Goal: Transaction & Acquisition: Purchase product/service

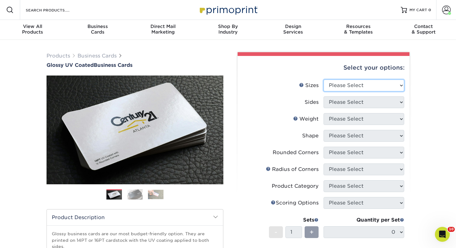
click at [350, 84] on select "Please Select 1.5" x 3.5" - Mini 1.75" x 3.5" - Mini 2" x 2" - Square 2" x 3" -…" at bounding box center [364, 85] width 81 height 12
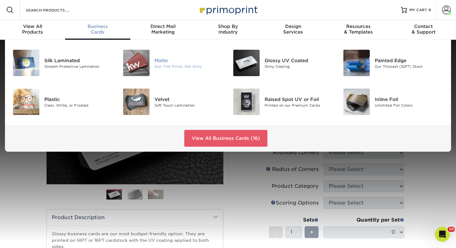
click at [138, 55] on img at bounding box center [136, 63] width 26 height 26
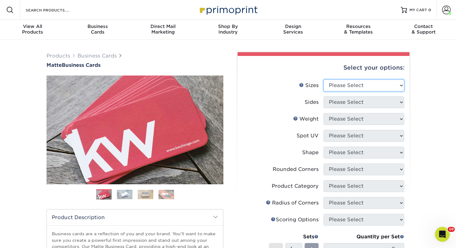
click at [348, 83] on select "Please Select 1.5" x 3.5" - Mini 1.75" x 3.5" - Mini 2" x 2" - Square 2" x 3" -…" at bounding box center [364, 85] width 81 height 12
select select "2.00x3.50"
click at [324, 79] on select "Please Select 1.5" x 3.5" - Mini 1.75" x 3.5" - Mini 2" x 2" - Square 2" x 3" -…" at bounding box center [364, 85] width 81 height 12
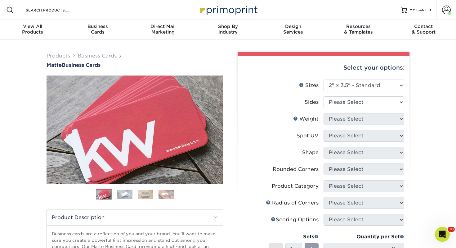
click at [348, 112] on li "Sides Please Select Print Both Sides Print Front Only" at bounding box center [323, 104] width 161 height 17
click at [334, 104] on select "Please Select Print Both Sides Print Front Only" at bounding box center [364, 102] width 81 height 12
select select "13abbda7-1d64-4f25-8bb2-c179b224825d"
click at [324, 96] on select "Please Select Print Both Sides Print Front Only" at bounding box center [364, 102] width 81 height 12
click at [336, 120] on select "Please Select 16PT 14PT" at bounding box center [364, 119] width 81 height 12
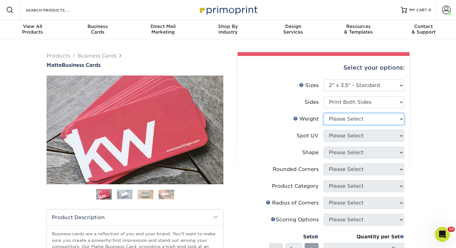
select select "14PT"
click at [324, 113] on select "Please Select 16PT 14PT" at bounding box center [364, 119] width 81 height 12
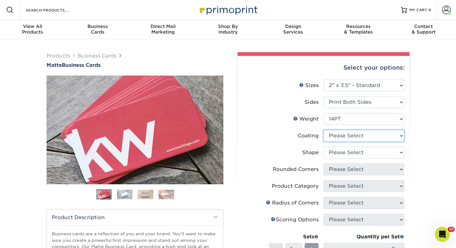
click at [341, 137] on select at bounding box center [364, 136] width 81 height 12
select select "121bb7b5-3b4d-429f-bd8d-bbf80e953313"
click at [324, 130] on select at bounding box center [364, 136] width 81 height 12
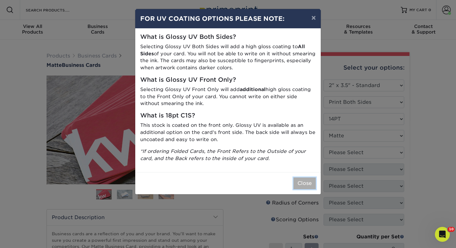
click at [304, 187] on button "Close" at bounding box center [305, 183] width 22 height 12
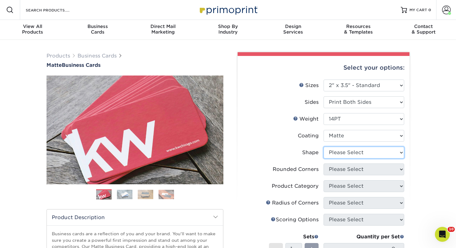
click at [328, 154] on select "Please Select Standard" at bounding box center [364, 153] width 81 height 12
select select "standard"
click at [324, 147] on select "Please Select Standard" at bounding box center [364, 153] width 81 height 12
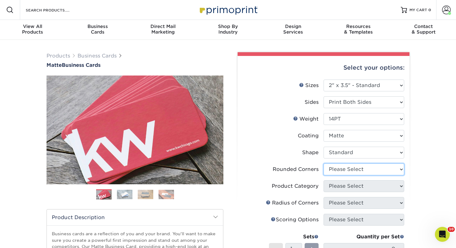
click at [341, 173] on select "Please Select Yes - Round 2 Corners Yes - Round 4 Corners No" at bounding box center [364, 169] width 81 height 12
select select "0"
click at [324, 163] on select "Please Select Yes - Round 2 Corners Yes - Round 4 Corners No" at bounding box center [364, 169] width 81 height 12
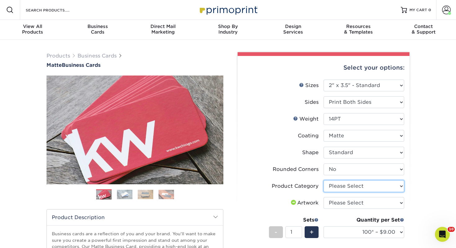
click at [337, 187] on select "Please Select Business Cards" at bounding box center [364, 186] width 81 height 12
select select "3b5148f1-0588-4f88-a218-97bcfdce65c1"
click at [324, 180] on select "Please Select Business Cards" at bounding box center [364, 186] width 81 height 12
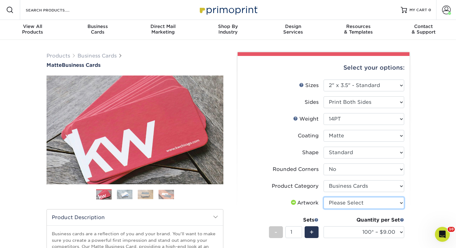
click at [334, 200] on select "Please Select I will upload files I need a design - $100" at bounding box center [364, 203] width 81 height 12
select select "upload"
click at [324, 197] on select "Please Select I will upload files I need a design - $100" at bounding box center [364, 203] width 81 height 12
click at [422, 151] on div "Products Business Cards Matte Business Cards Previous Next 100 $ 9" at bounding box center [228, 216] width 456 height 353
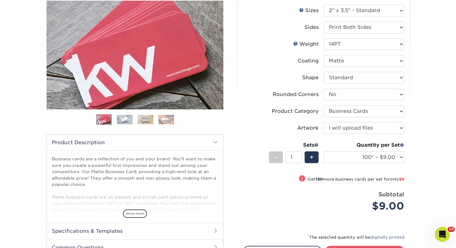
scroll to position [87, 0]
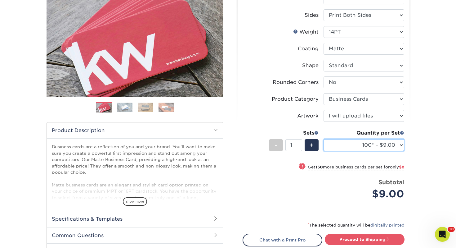
click at [342, 147] on select "100* – $9.00 250* – $17.00 500 – $33.00 1000 – $42.00 2500 – $75.00 5000 – $143…" at bounding box center [364, 145] width 81 height 12
select select "250* – $17.00"
click at [324, 139] on select "100* – $9.00 250* – $17.00 500 – $33.00 1000 – $42.00 2500 – $75.00 5000 – $143…" at bounding box center [364, 145] width 81 height 12
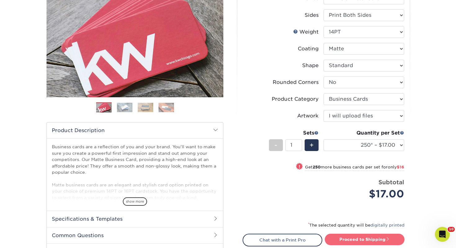
click at [363, 237] on link "Proceed to Shipping" at bounding box center [365, 238] width 80 height 11
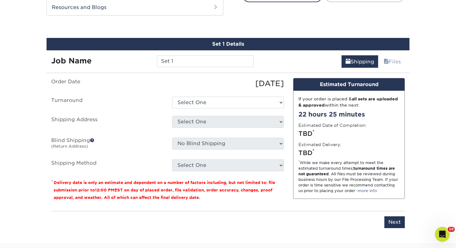
scroll to position [337, 0]
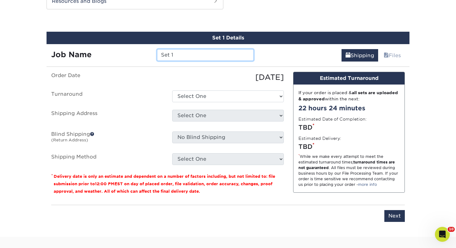
drag, startPoint x: 191, startPoint y: 56, endPoint x: 118, endPoint y: 63, distance: 73.3
click at [118, 63] on div "Set 1 Details Job Name Set 1 Shipping Files You've choosen mailing services! If…" at bounding box center [228, 130] width 363 height 197
click at [206, 48] on div "Job Name Set 1" at bounding box center [153, 52] width 212 height 17
drag, startPoint x: 189, startPoint y: 55, endPoint x: 101, endPoint y: 70, distance: 89.7
click at [101, 70] on div "Set 1 Details Job Name Set 1 Shipping Files You've choosen mailing services! If…" at bounding box center [228, 130] width 363 height 197
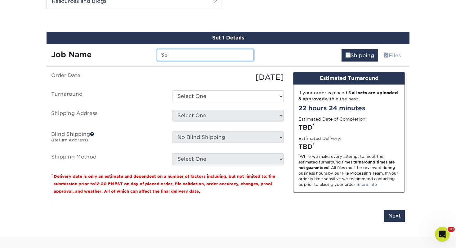
type input "S"
type input "Jo Kopchak"
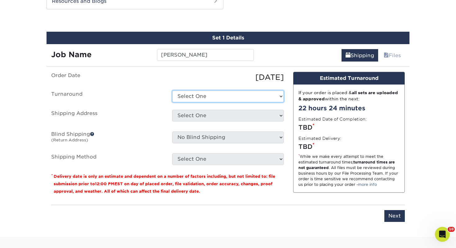
click at [205, 90] on select "Select One 2-4 Business Days 2 Day Next Business Day" at bounding box center [228, 96] width 112 height 12
select select "385fbf1e-192b-4679-9d7d-4a45b131679d"
click at [172, 90] on select "Select One 2-4 Business Days 2 Day Next Business Day" at bounding box center [228, 96] width 112 height 12
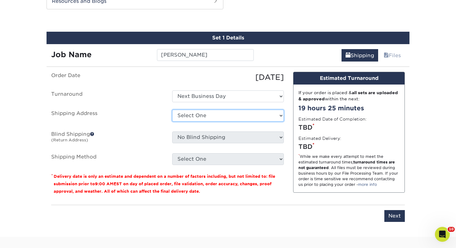
click at [204, 119] on select "Select One [PERSON_NAME], MI Akron, [GEOGRAPHIC_DATA]" at bounding box center [228, 116] width 112 height 12
click at [172, 110] on select "Select One [PERSON_NAME], MI Akron, [GEOGRAPHIC_DATA]" at bounding box center [228, 116] width 112 height 12
click at [211, 113] on select "Select One [PERSON_NAME], MI Akron, [GEOGRAPHIC_DATA]" at bounding box center [228, 116] width 112 height 12
select select "111112"
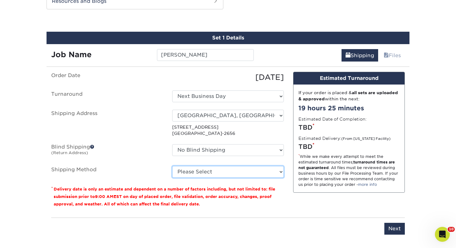
click at [204, 171] on select "Please Select Ground Shipping (+$7.84) 3 Day Shipping Service (+$18.68) 2 Day A…" at bounding box center [228, 172] width 112 height 12
select select "03"
click at [172, 166] on select "Please Select Ground Shipping (+$7.84) 3 Day Shipping Service (+$18.68) 2 Day A…" at bounding box center [228, 172] width 112 height 12
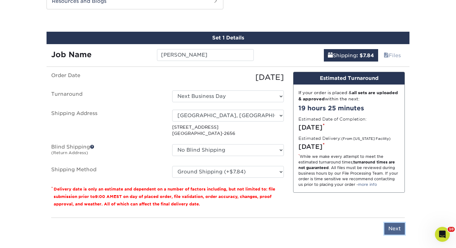
click at [394, 224] on input "Next" at bounding box center [395, 229] width 20 height 12
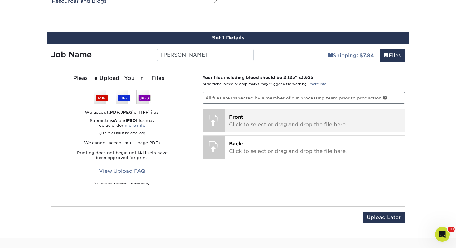
click at [261, 127] on p "Front: Click to select or drag and drop the file here." at bounding box center [315, 120] width 172 height 15
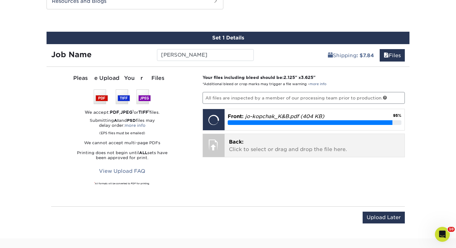
click at [293, 145] on p "Back: Click to select or drag and drop the file here." at bounding box center [315, 145] width 172 height 15
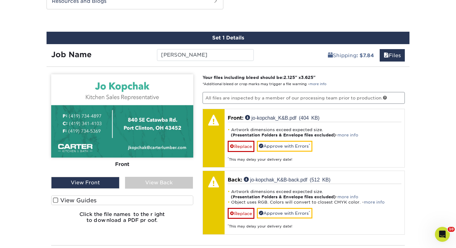
click at [189, 199] on label "View Guides" at bounding box center [122, 200] width 142 height 10
click at [0, 0] on input "View Guides" at bounding box center [0, 0] width 0 height 0
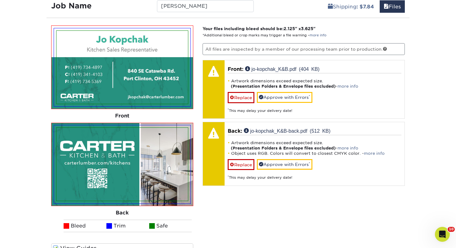
scroll to position [387, 0]
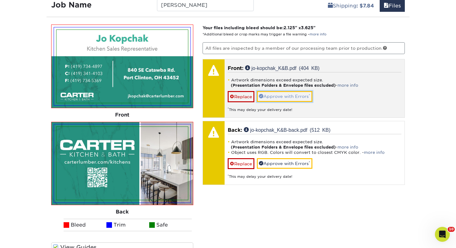
click at [281, 97] on link "Approve with Errors *" at bounding box center [285, 96] width 56 height 11
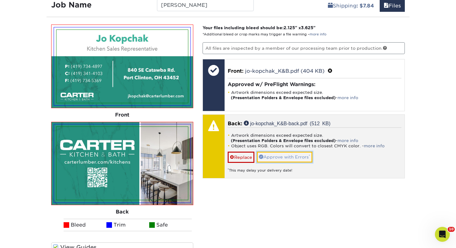
click at [277, 157] on link "Approve with Errors *" at bounding box center [285, 156] width 56 height 11
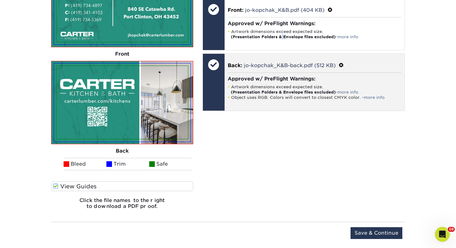
scroll to position [449, 0]
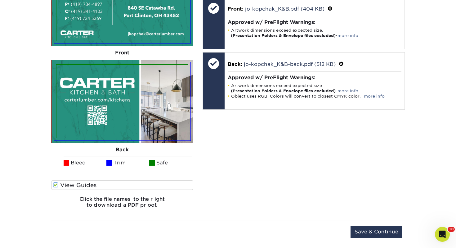
click at [390, 238] on div "Upload Later Save & Continue Continue" at bounding box center [228, 235] width 354 height 19
click at [387, 233] on input "Save & Continue" at bounding box center [377, 232] width 52 height 12
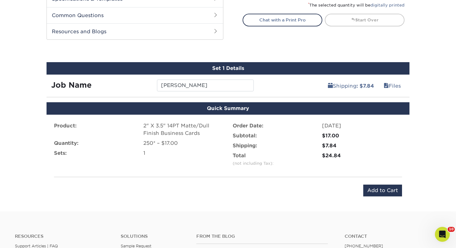
scroll to position [300, 0]
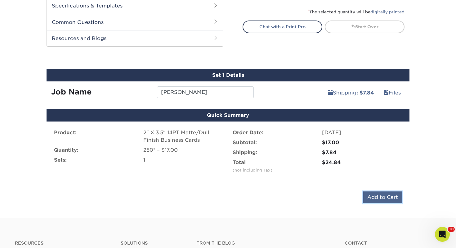
click at [379, 198] on input "Add to Cart" at bounding box center [382, 197] width 39 height 12
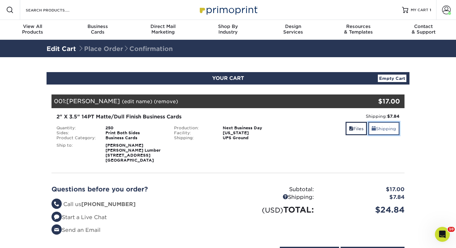
click at [395, 132] on link "Shipping" at bounding box center [383, 128] width 31 height 13
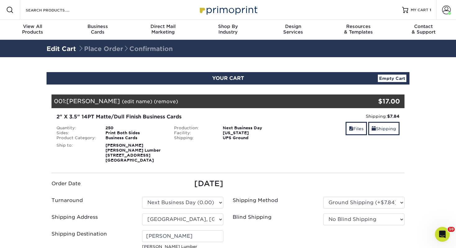
click at [437, 154] on section "YOUR CART Empty Cart Your Cart is Empty View Account Active Orders Order Histor…" at bounding box center [228, 228] width 456 height 343
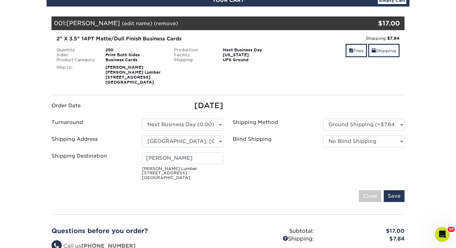
scroll to position [87, 0]
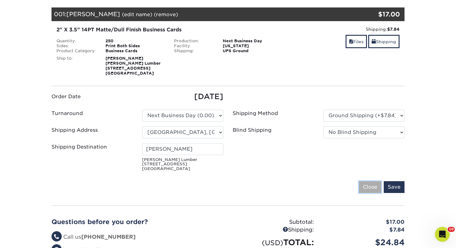
click at [372, 189] on input "Close" at bounding box center [370, 187] width 22 height 12
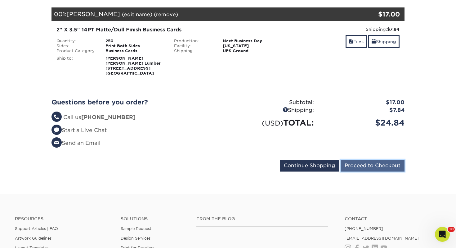
click at [371, 166] on input "Proceed to Checkout" at bounding box center [373, 166] width 64 height 12
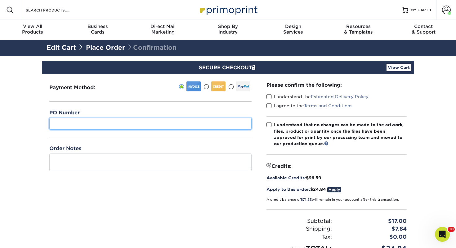
click at [181, 120] on input "text" at bounding box center [150, 124] width 202 height 12
type input "140"
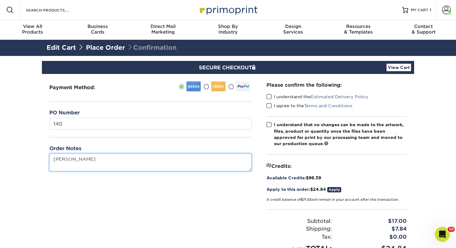
type textarea "[PERSON_NAME]"
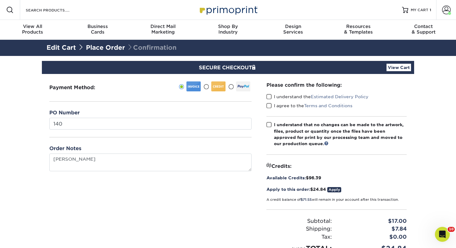
click at [271, 97] on span at bounding box center [269, 97] width 5 height 6
click at [0, 0] on input "I understand the Estimated Delivery Policy" at bounding box center [0, 0] width 0 height 0
click at [271, 105] on span at bounding box center [269, 106] width 5 height 6
click at [0, 0] on input "I agree to the Terms and Conditions" at bounding box center [0, 0] width 0 height 0
click at [269, 124] on span at bounding box center [269, 125] width 5 height 6
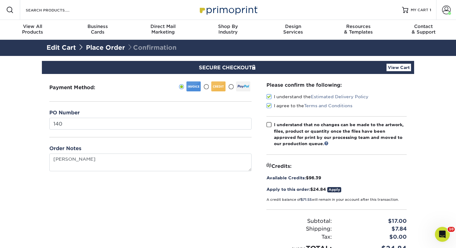
click at [0, 0] on input "I understand that no changes can be made to the artwork, files, product or quan…" at bounding box center [0, 0] width 0 height 0
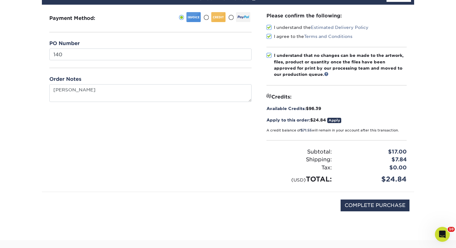
scroll to position [74, 0]
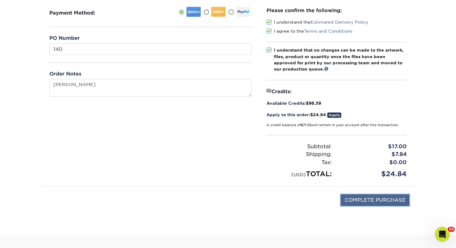
click at [395, 195] on input "COMPLETE PURCHASE" at bounding box center [375, 200] width 69 height 12
type input "PROCESSING, PLEASE WAIT..."
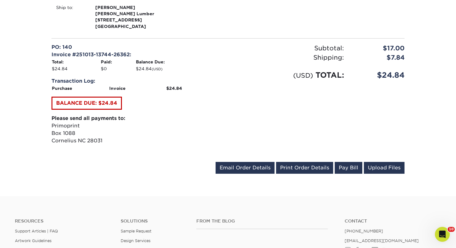
scroll to position [236, 0]
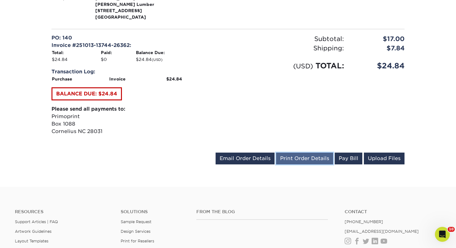
click at [302, 156] on link "Print Order Details" at bounding box center [304, 158] width 57 height 12
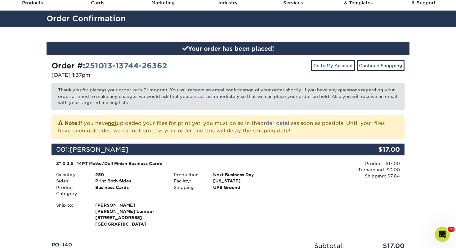
scroll to position [0, 0]
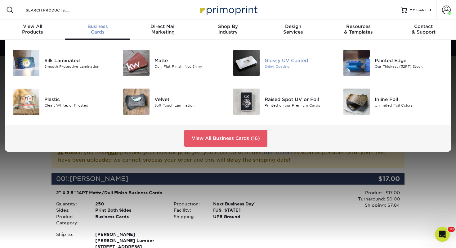
click at [282, 60] on div "Glossy UV Coated" at bounding box center [299, 60] width 69 height 7
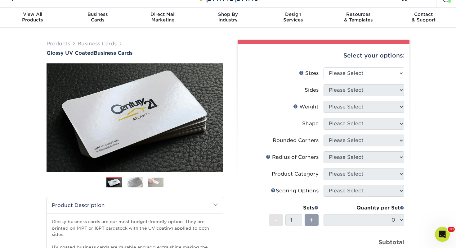
scroll to position [12, 0]
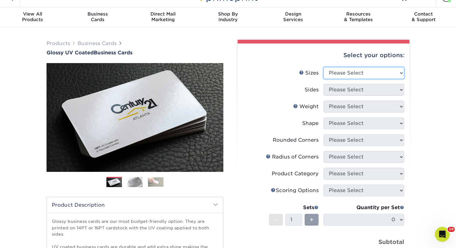
click at [370, 76] on select "Please Select 1.5" x 3.5" - Mini 1.75" x 3.5" - Mini 2" x 2" - Square 2" x 3" -…" at bounding box center [364, 73] width 81 height 12
select select "2.00x3.50"
click at [324, 67] on select "Please Select 1.5" x 3.5" - Mini 1.75" x 3.5" - Mini 2" x 2" - Square 2" x 3" -…" at bounding box center [364, 73] width 81 height 12
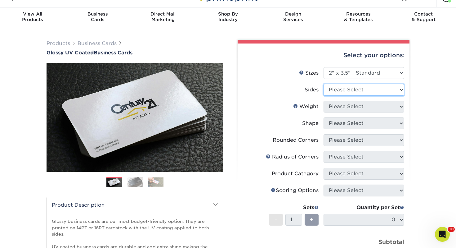
click at [362, 86] on select "Please Select Print Both Sides Print Front Only" at bounding box center [364, 90] width 81 height 12
select select "13abbda7-1d64-4f25-8bb2-c179b224825d"
click at [324, 84] on select "Please Select Print Both Sides Print Front Only" at bounding box center [364, 90] width 81 height 12
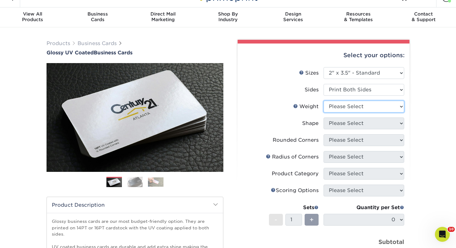
click at [350, 103] on select "Please Select 16PT 14PT" at bounding box center [364, 107] width 81 height 12
select select "14PT"
click at [324, 101] on select "Please Select 16PT 14PT" at bounding box center [364, 107] width 81 height 12
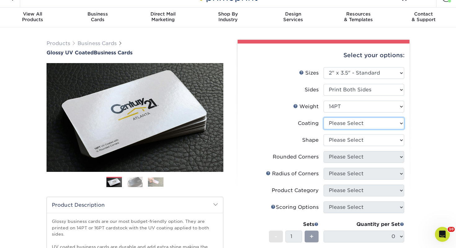
click at [338, 125] on select at bounding box center [364, 123] width 81 height 12
select select "ae367451-b2b8-45df-a344-0f05b6a12993"
click at [324, 117] on select at bounding box center [364, 123] width 81 height 12
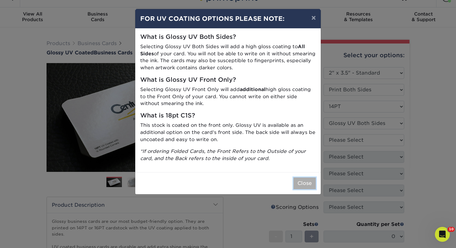
click at [310, 178] on button "Close" at bounding box center [305, 183] width 22 height 12
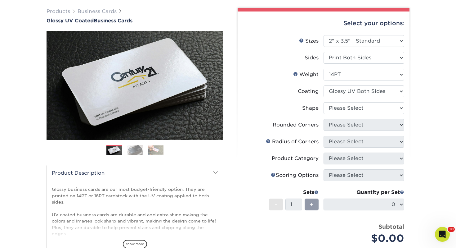
scroll to position [62, 0]
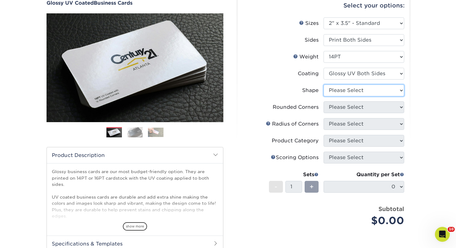
click at [337, 93] on select "Please Select Standard" at bounding box center [364, 90] width 81 height 12
select select "standard"
click at [324, 84] on select "Please Select Standard" at bounding box center [364, 90] width 81 height 12
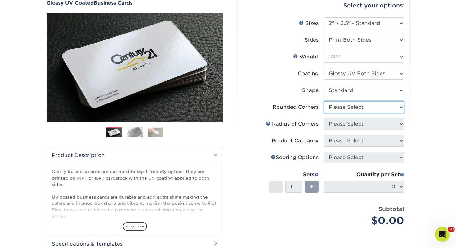
click at [334, 106] on select "Please Select Yes - Round 2 Corners Yes - Round 4 Corners No" at bounding box center [364, 107] width 81 height 12
select select "0"
click at [324, 101] on select "Please Select Yes - Round 2 Corners Yes - Round 4 Corners No" at bounding box center [364, 107] width 81 height 12
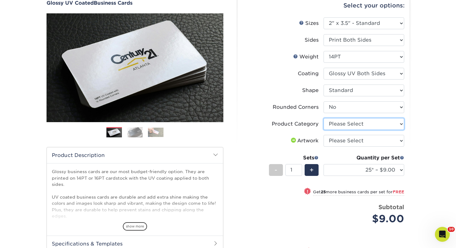
click at [341, 123] on select "Please Select Business Cards" at bounding box center [364, 124] width 81 height 12
select select "3b5148f1-0588-4f88-a218-97bcfdce65c1"
click at [324, 118] on select "Please Select Business Cards" at bounding box center [364, 124] width 81 height 12
click at [337, 135] on select "Please Select I will upload files I need a design - $100" at bounding box center [364, 141] width 81 height 12
select select "upload"
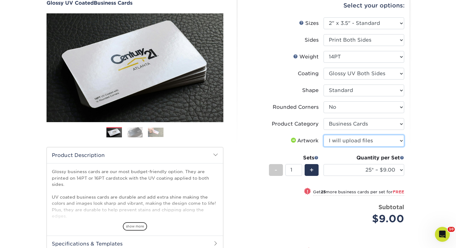
click at [324, 135] on select "Please Select I will upload files I need a design - $100" at bounding box center [364, 141] width 81 height 12
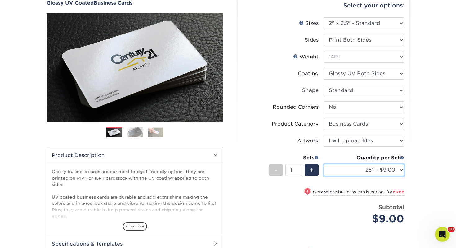
click at [342, 167] on select "25* – $9.00 50* – $9.00 100* – $9.00 250* – $17.00 500 – $33.00 1000 – $42.00 2…" at bounding box center [364, 170] width 81 height 12
select select "100* – $9.00"
click at [324, 164] on select "25* – $9.00 50* – $9.00 100* – $9.00 250* – $17.00 500 – $33.00 1000 – $42.00 2…" at bounding box center [364, 170] width 81 height 12
click at [421, 164] on div "Products Business Cards Glossy UV Coated Business Cards Previous Next" at bounding box center [228, 154] width 456 height 353
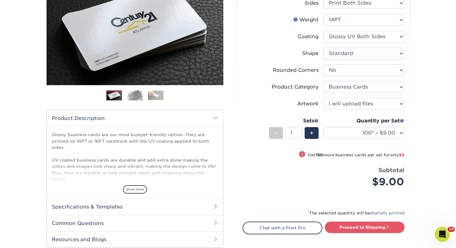
scroll to position [112, 0]
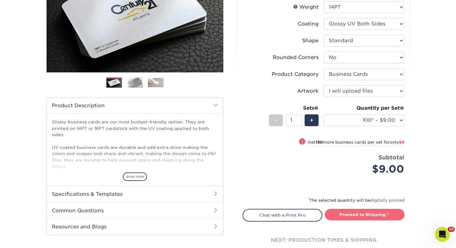
click at [373, 209] on link "Proceed to Shipping" at bounding box center [365, 214] width 80 height 11
type input "Set 1"
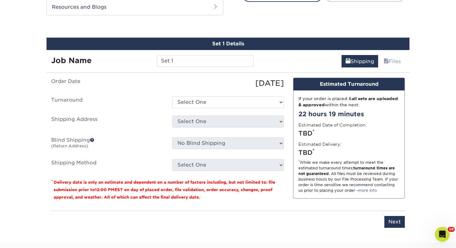
scroll to position [337, 0]
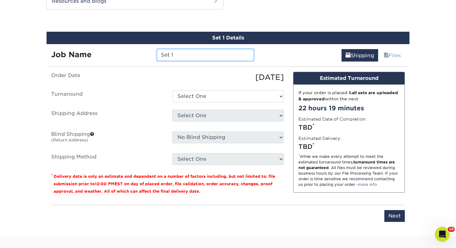
drag, startPoint x: 183, startPoint y: 54, endPoint x: 96, endPoint y: 46, distance: 88.0
click at [96, 46] on div "Job Name Set 1" at bounding box center [153, 52] width 212 height 17
type input "Y"
type input "Tammy McMillan"
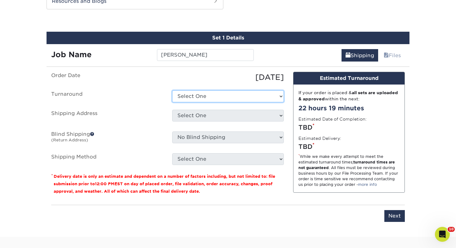
click at [205, 92] on select "Select One 2-4 Business Days 2 Day Next Business Day" at bounding box center [228, 96] width 112 height 12
select select "43800dee-37a1-44ea-97e0-42e3d5772687"
click at [172, 90] on select "Select One 2-4 Business Days 2 Day Next Business Day" at bounding box center [228, 96] width 112 height 12
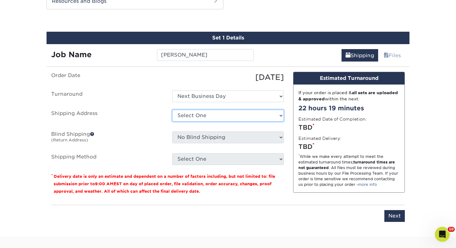
click at [199, 113] on select "Select One Adrian, MI Akron, OH" at bounding box center [228, 116] width 112 height 12
select select "107654"
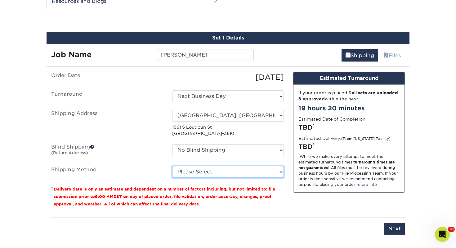
click at [192, 171] on select "Please Select Ground Shipping (+$7.84) 3 Day Shipping Service (+$15.33) 2 Day A…" at bounding box center [228, 172] width 112 height 12
select select "03"
click at [172, 166] on select "Please Select Ground Shipping (+$7.84) 3 Day Shipping Service (+$15.33) 2 Day A…" at bounding box center [228, 172] width 112 height 12
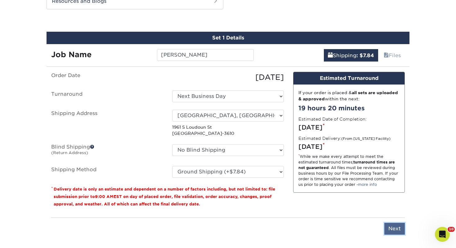
click at [390, 230] on input "Next" at bounding box center [395, 229] width 20 height 12
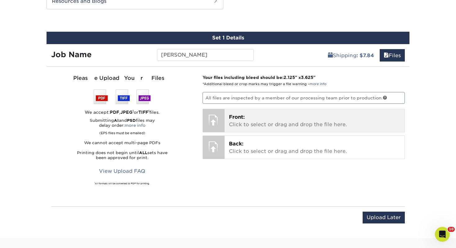
click at [282, 124] on p "Front: Click to select or drag and drop the file here." at bounding box center [315, 120] width 172 height 15
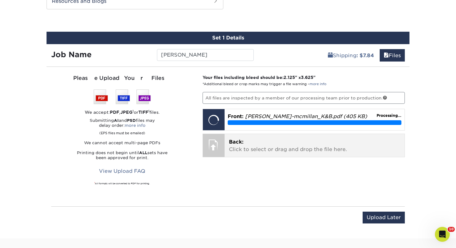
click at [284, 139] on p "Back: Click to select or drag and drop the file here." at bounding box center [315, 145] width 172 height 15
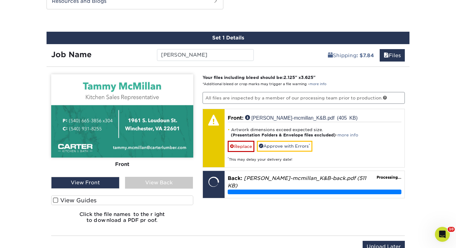
click at [172, 198] on label "View Guides" at bounding box center [122, 200] width 142 height 10
click at [0, 0] on input "View Guides" at bounding box center [0, 0] width 0 height 0
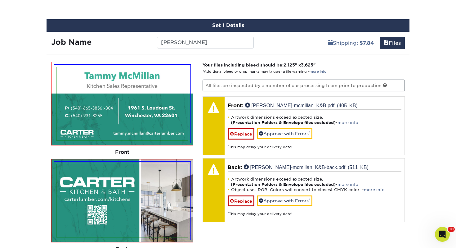
scroll to position [362, 0]
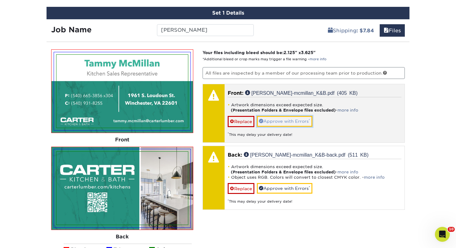
click at [287, 124] on link "Approve with Errors *" at bounding box center [285, 121] width 56 height 11
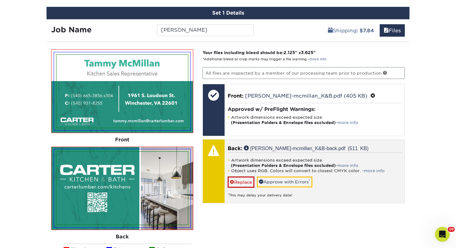
click at [267, 187] on div "* This may delay your delivery date!" at bounding box center [315, 192] width 174 height 10
click at [272, 180] on link "Approve with Errors *" at bounding box center [285, 181] width 56 height 11
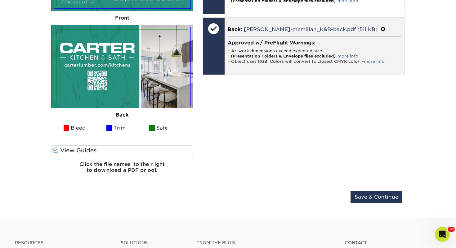
scroll to position [486, 0]
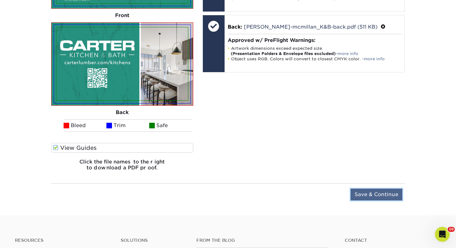
click at [377, 191] on input "Save & Continue" at bounding box center [377, 194] width 52 height 12
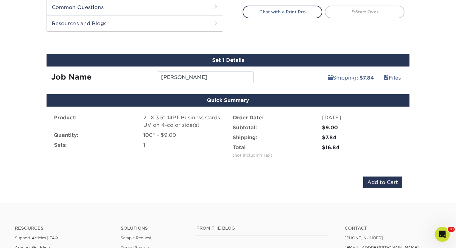
scroll to position [327, 0]
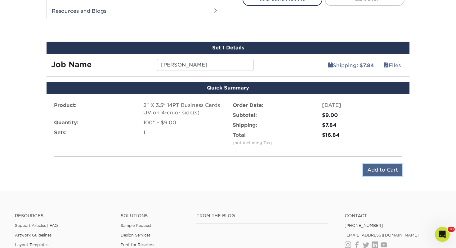
click at [388, 169] on input "Add to Cart" at bounding box center [382, 170] width 39 height 12
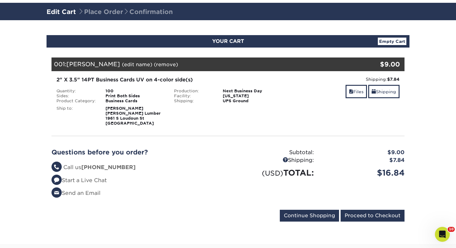
scroll to position [37, 0]
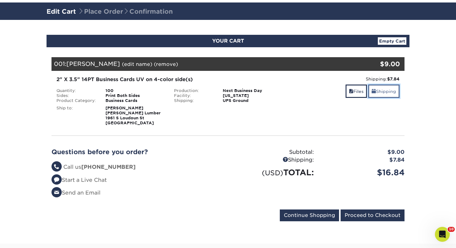
click at [381, 89] on link "Shipping" at bounding box center [383, 90] width 31 height 13
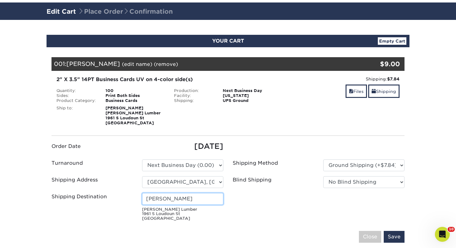
drag, startPoint x: 210, startPoint y: 199, endPoint x: 78, endPoint y: 205, distance: 132.1
click at [78, 205] on div "Shipping Destination Angela Farris Carter Lumber 1961 S Loudoun St Winchester, …" at bounding box center [137, 208] width 181 height 30
type input "A"
type input "[PERSON_NAME]"
click at [400, 236] on input "Save" at bounding box center [394, 237] width 21 height 12
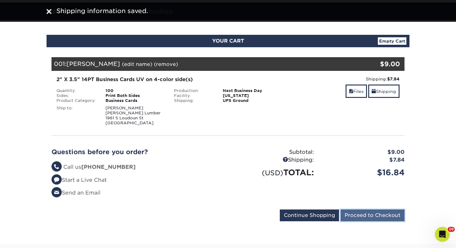
click at [366, 211] on input "Proceed to Checkout" at bounding box center [373, 215] width 64 height 12
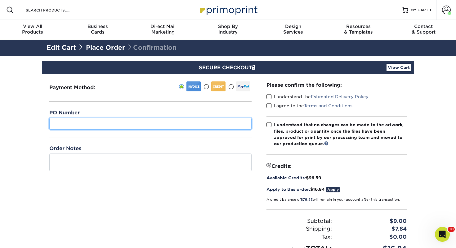
click at [130, 123] on input "text" at bounding box center [150, 124] width 202 height 12
type input "461"
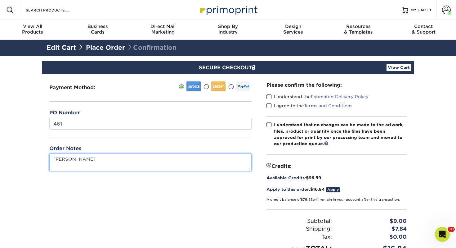
type textarea "Tammy McMillan"
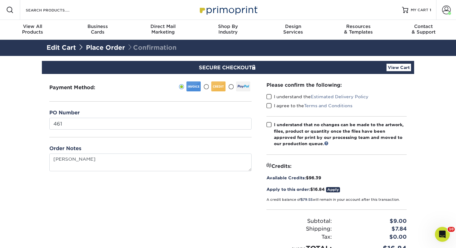
click at [268, 96] on span at bounding box center [269, 97] width 5 height 6
click at [0, 0] on input "I understand the Estimated Delivery Policy" at bounding box center [0, 0] width 0 height 0
click at [272, 106] on span at bounding box center [269, 106] width 5 height 6
click at [0, 0] on input "I agree to the Terms and Conditions" at bounding box center [0, 0] width 0 height 0
click at [269, 120] on div "Please confirm the following: I understand the Estimated Delivery Policy I agre…" at bounding box center [337, 167] width 140 height 172
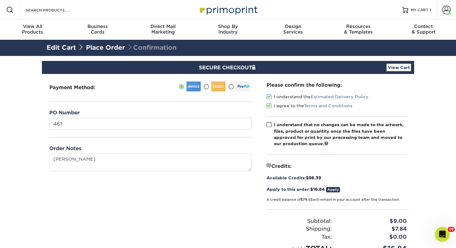
click at [269, 124] on span at bounding box center [269, 125] width 5 height 6
click at [0, 0] on input "I understand that no changes can be made to the artwork, files, product or quan…" at bounding box center [0, 0] width 0 height 0
click at [423, 171] on section "SECURE CHECKOUT View Cart Payment Method: $" at bounding box center [228, 182] width 456 height 253
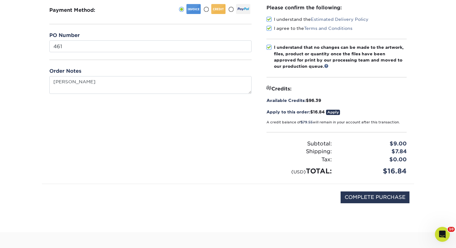
scroll to position [87, 0]
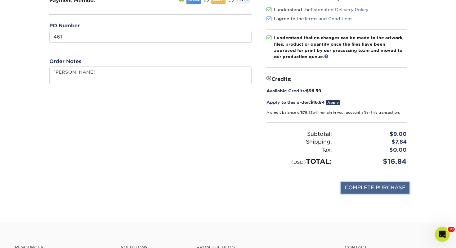
click at [378, 182] on input "COMPLETE PURCHASE" at bounding box center [375, 188] width 69 height 12
type input "PROCESSING, PLEASE WAIT..."
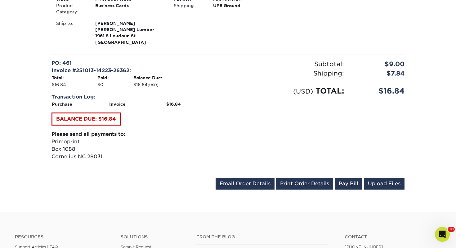
scroll to position [211, 0]
click at [292, 186] on link "Print Order Details" at bounding box center [304, 183] width 57 height 12
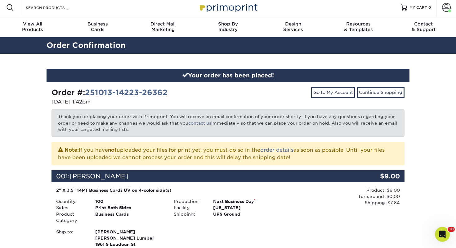
scroll to position [0, 0]
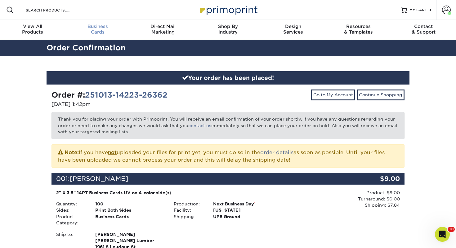
click at [95, 30] on div "Business Cards" at bounding box center [97, 29] width 65 height 11
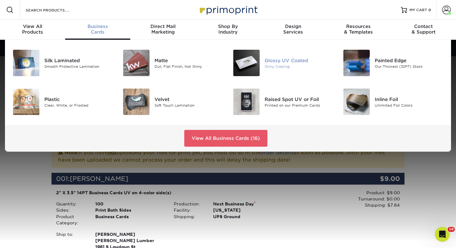
click at [253, 63] on img at bounding box center [246, 63] width 26 height 26
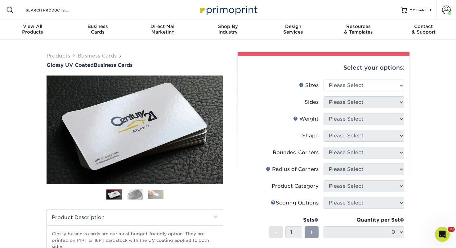
click at [359, 91] on li "Sizes Help Sizes Please Select 1.5" x 3.5" - Mini 1.75" x 3.5" - Mini 2" x 2" -…" at bounding box center [323, 87] width 161 height 17
click at [353, 88] on select "Please Select 1.5" x 3.5" - Mini 1.75" x 3.5" - Mini 2" x 2" - Square 2" x 3" -…" at bounding box center [364, 85] width 81 height 12
select select "2.00x3.50"
click at [324, 79] on select "Please Select 1.5" x 3.5" - Mini 1.75" x 3.5" - Mini 2" x 2" - Square 2" x 3" -…" at bounding box center [364, 85] width 81 height 12
click at [345, 104] on select "Please Select Print Both Sides Print Front Only" at bounding box center [364, 102] width 81 height 12
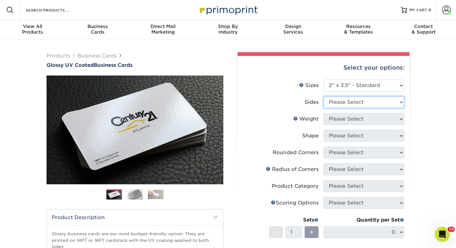
select select "13abbda7-1d64-4f25-8bb2-c179b224825d"
click at [324, 96] on select "Please Select Print Both Sides Print Front Only" at bounding box center [364, 102] width 81 height 12
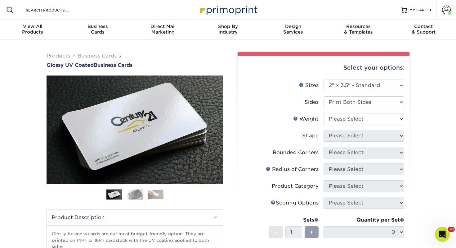
click at [442, 93] on div "Products Business Cards Glossy UV Coated Business Cards Previous Next" at bounding box center [228, 206] width 456 height 332
click at [380, 114] on select "Please Select 16PT 14PT" at bounding box center [364, 119] width 81 height 12
select select "14PT"
click at [324, 113] on select "Please Select 16PT 14PT" at bounding box center [364, 119] width 81 height 12
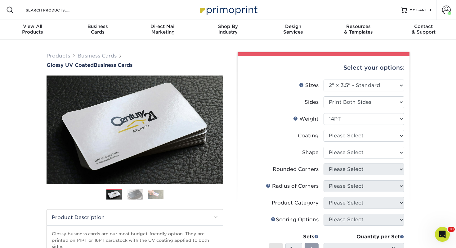
click at [421, 139] on div "Products Business Cards Glossy UV Coated Business Cards Previous Next" at bounding box center [228, 211] width 456 height 342
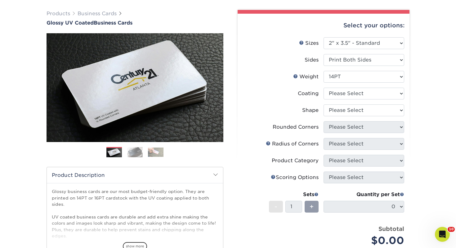
scroll to position [62, 0]
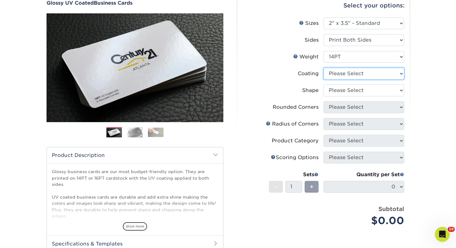
click at [365, 74] on select at bounding box center [364, 74] width 81 height 12
select select "ae367451-b2b8-45df-a344-0f05b6a12993"
click at [324, 68] on select at bounding box center [364, 74] width 81 height 12
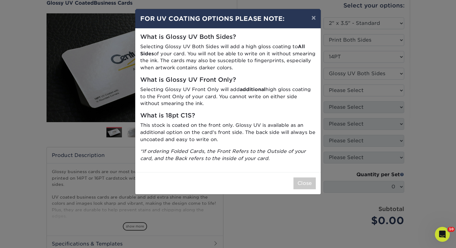
click at [307, 177] on div "Close" at bounding box center [228, 183] width 186 height 22
click at [304, 183] on button "Close" at bounding box center [305, 183] width 22 height 12
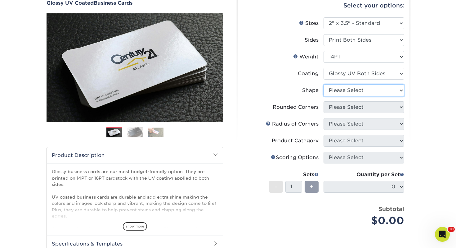
click at [332, 88] on select "Please Select Standard" at bounding box center [364, 90] width 81 height 12
select select "standard"
click at [324, 84] on select "Please Select Standard" at bounding box center [364, 90] width 81 height 12
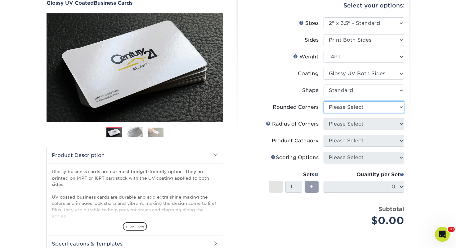
click at [344, 105] on select "Please Select Yes - Round 2 Corners Yes - Round 4 Corners No" at bounding box center [364, 107] width 81 height 12
select select "0"
click at [324, 101] on select "Please Select Yes - Round 2 Corners Yes - Round 4 Corners No" at bounding box center [364, 107] width 81 height 12
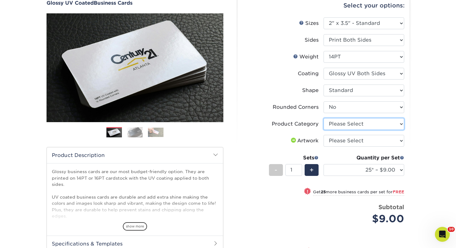
click at [339, 128] on select "Please Select Business Cards" at bounding box center [364, 124] width 81 height 12
select select "3b5148f1-0588-4f88-a218-97bcfdce65c1"
click at [324, 118] on select "Please Select Business Cards" at bounding box center [364, 124] width 81 height 12
click at [345, 142] on select "Please Select I will upload files I need a design - $100" at bounding box center [364, 141] width 81 height 12
select select "upload"
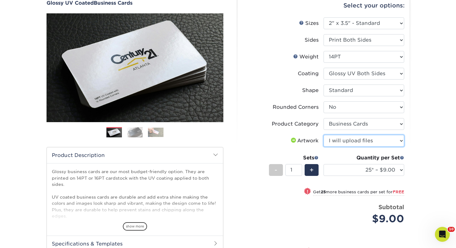
click at [324, 135] on select "Please Select I will upload files I need a design - $100" at bounding box center [364, 141] width 81 height 12
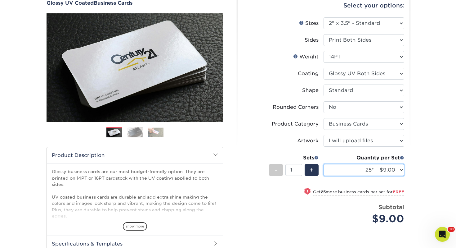
click at [339, 173] on select "25* – $9.00 50* – $9.00 100* – $9.00 250* – $17.00 500 – $33.00 1000 – $42.00 2…" at bounding box center [364, 170] width 81 height 12
click at [324, 164] on select "25* – $9.00 50* – $9.00 100* – $9.00 250* – $17.00 500 – $33.00 1000 – $42.00 2…" at bounding box center [364, 170] width 81 height 12
click at [341, 167] on select "25* – $9.00 50* – $9.00 100* – $9.00 250* – $17.00 500 – $33.00 1000 – $42.00 2…" at bounding box center [364, 170] width 81 height 12
select select "250* – $17.00"
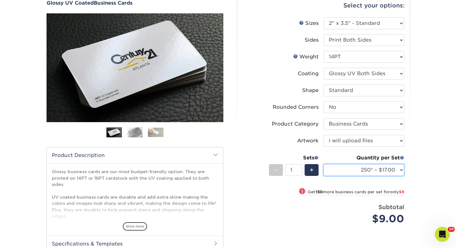
click at [324, 164] on select "25* – $9.00 50* – $9.00 100* – $9.00 250* – $17.00 500 – $33.00 1000 – $42.00 2…" at bounding box center [364, 170] width 81 height 12
click at [415, 182] on div "Products Business Cards Glossy UV Coated Business Cards Previous Next" at bounding box center [228, 154] width 456 height 353
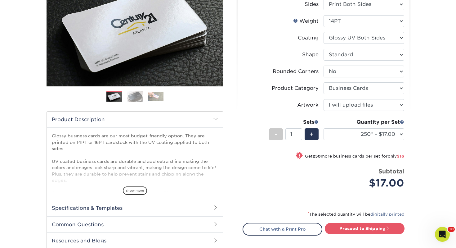
scroll to position [112, 0]
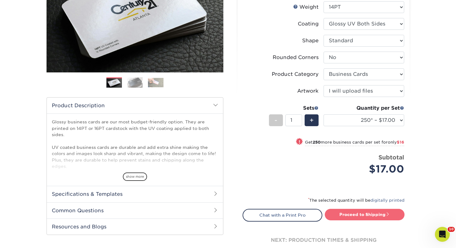
click at [359, 217] on link "Proceed to Shipping" at bounding box center [365, 214] width 80 height 11
type input "Set 1"
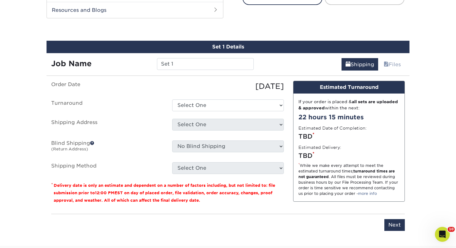
scroll to position [337, 0]
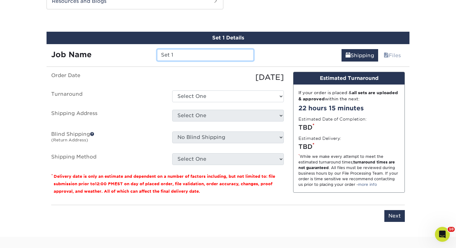
drag, startPoint x: 199, startPoint y: 59, endPoint x: 118, endPoint y: 60, distance: 81.0
click at [118, 60] on div "Job Name Set 1" at bounding box center [153, 55] width 212 height 12
drag, startPoint x: 190, startPoint y: 59, endPoint x: 138, endPoint y: 57, distance: 52.2
click at [138, 57] on div "Job Name Set 1" at bounding box center [153, 55] width 212 height 12
type input "Matt Lombard"
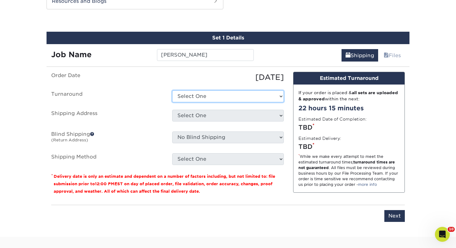
click at [196, 96] on select "Select One 2-4 Business Days 2 Day Next Business Day" at bounding box center [228, 96] width 112 height 12
select select "0d2015eb-ac6c-4252-b2f1-1c5560e96a65"
click at [172, 90] on select "Select One 2-4 Business Days 2 Day Next Business Day" at bounding box center [228, 96] width 112 height 12
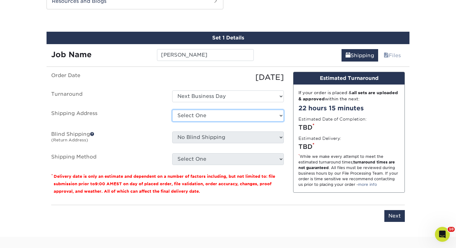
click at [195, 114] on select "Select One Adrian, MI Akron, OH" at bounding box center [228, 116] width 112 height 12
select select "176957"
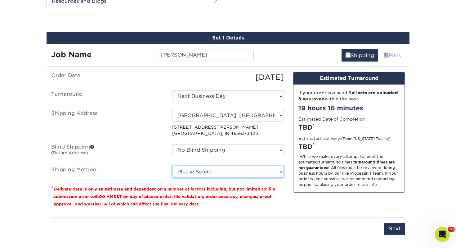
click at [213, 173] on select "Please Select Ground Shipping (+$7.84) 3 Day Shipping Service (+$18.68) 2 Day A…" at bounding box center [228, 172] width 112 height 12
select select "03"
click at [172, 166] on select "Please Select Ground Shipping (+$7.84) 3 Day Shipping Service (+$18.68) 2 Day A…" at bounding box center [228, 172] width 112 height 12
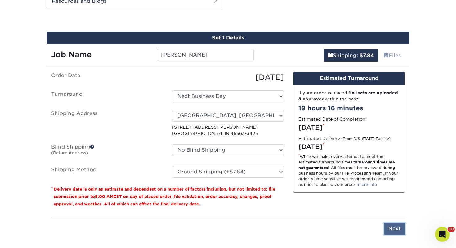
click at [395, 229] on input "Next" at bounding box center [395, 229] width 20 height 12
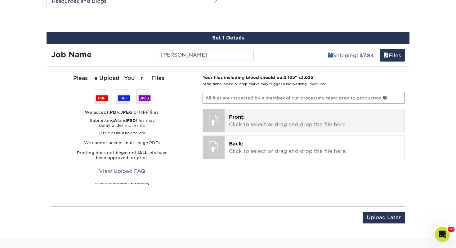
click at [260, 127] on p "Front: Click to select or drag and drop the file here." at bounding box center [315, 120] width 172 height 15
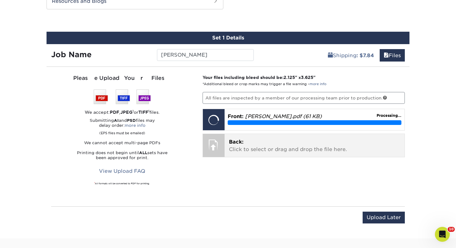
click at [259, 139] on p "Back: Click to select or drag and drop the file here." at bounding box center [315, 145] width 172 height 15
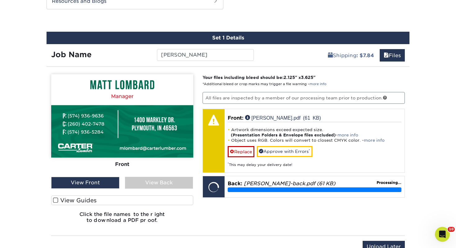
click at [110, 202] on label "View Guides" at bounding box center [122, 200] width 142 height 10
click at [0, 0] on input "View Guides" at bounding box center [0, 0] width 0 height 0
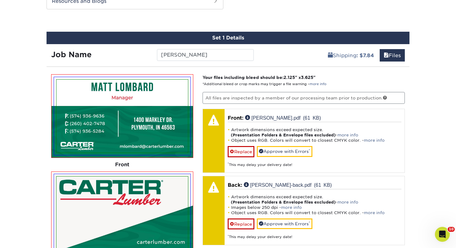
click at [450, 144] on div "Products Business Cards Glossy UV Coated Business Cards Previous Next" at bounding box center [228, 33] width 456 height 661
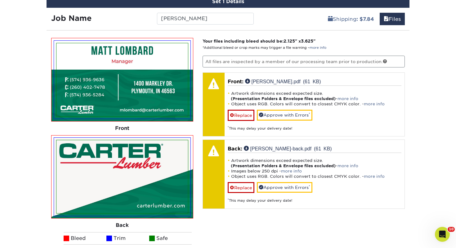
scroll to position [374, 0]
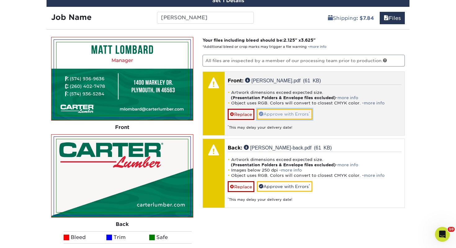
click at [306, 115] on link "Approve with Errors *" at bounding box center [285, 114] width 56 height 11
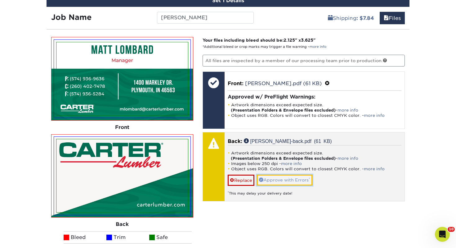
click at [289, 179] on link "Approve with Errors *" at bounding box center [285, 179] width 56 height 11
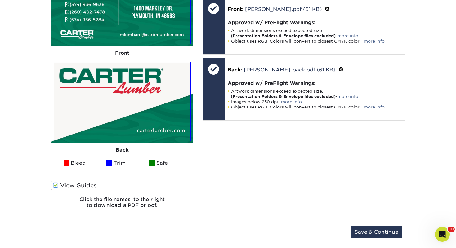
scroll to position [449, 0]
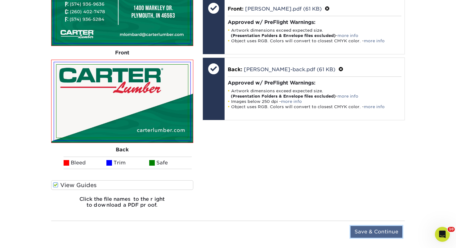
click at [374, 231] on input "Save & Continue" at bounding box center [377, 232] width 52 height 12
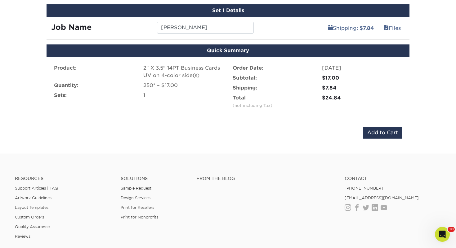
scroll to position [340, 0]
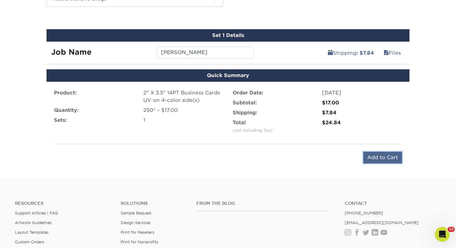
click at [381, 156] on input "Add to Cart" at bounding box center [382, 157] width 39 height 12
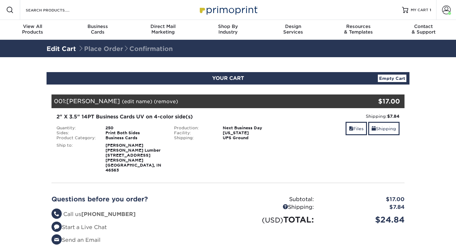
select select "176957"
click at [389, 125] on link "Shipping" at bounding box center [383, 128] width 31 height 13
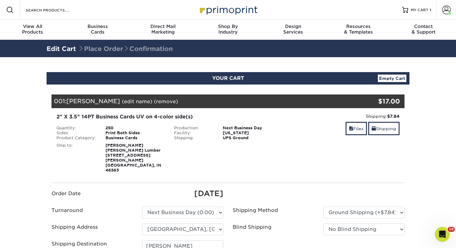
click at [291, 183] on div "Order Date [DATE] [GEOGRAPHIC_DATA] [PERSON_NAME]" at bounding box center [228, 242] width 353 height 119
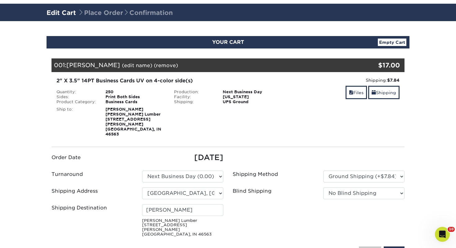
scroll to position [37, 0]
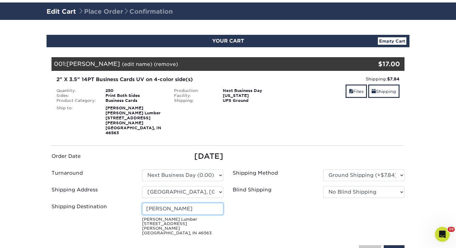
drag, startPoint x: 204, startPoint y: 195, endPoint x: 136, endPoint y: 199, distance: 68.1
click at [136, 203] on div "Shipping Destination [PERSON_NAME] Lumber [STREET_ADDRESS][PERSON_NAME][PERSON_…" at bounding box center [137, 220] width 181 height 35
drag, startPoint x: 195, startPoint y: 198, endPoint x: 96, endPoint y: 199, distance: 99.7
click at [96, 203] on div "Shipping Destination Keith Davenport Carter Lumber 1400 Markley Dr Plymouth, IN…" at bounding box center [137, 220] width 181 height 35
type input "[PERSON_NAME]"
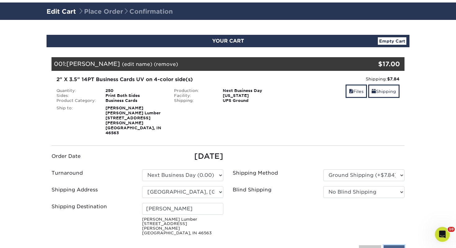
click at [399, 245] on input "Save" at bounding box center [394, 251] width 21 height 12
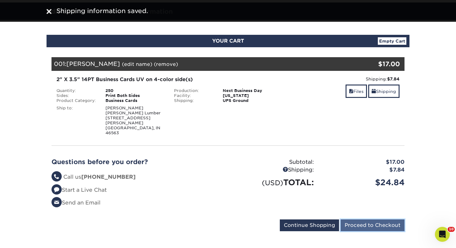
click at [366, 219] on input "Proceed to Checkout" at bounding box center [373, 225] width 64 height 12
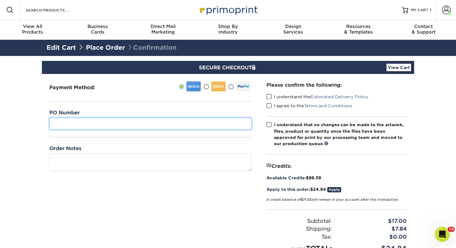
click at [141, 128] on input "text" at bounding box center [150, 124] width 202 height 12
type input "274"
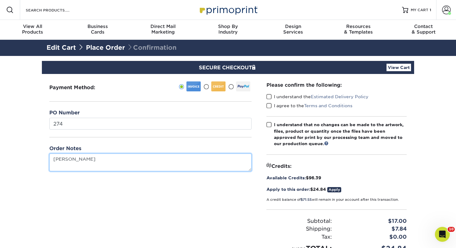
type textarea "[PERSON_NAME]"
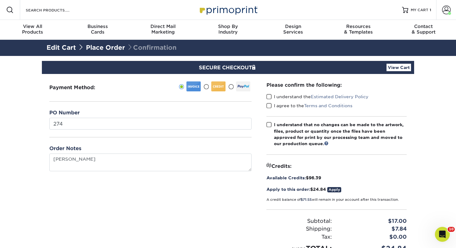
click at [270, 97] on span at bounding box center [269, 97] width 5 height 6
click at [0, 0] on input "I understand the Estimated Delivery Policy" at bounding box center [0, 0] width 0 height 0
click at [270, 105] on span at bounding box center [269, 106] width 5 height 6
click at [0, 0] on input "I agree to the Terms and Conditions" at bounding box center [0, 0] width 0 height 0
click at [270, 125] on span at bounding box center [269, 125] width 5 height 6
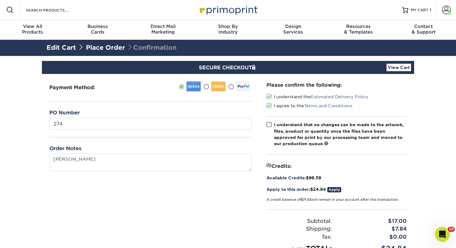
click at [0, 0] on input "I understand that no changes can be made to the artwork, files, product or quan…" at bounding box center [0, 0] width 0 height 0
click at [449, 169] on section "SECURE CHECKOUT View Cart Payment Method: $" at bounding box center [228, 182] width 456 height 253
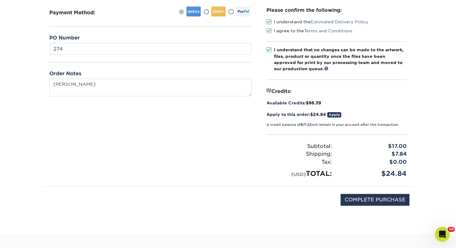
scroll to position [99, 0]
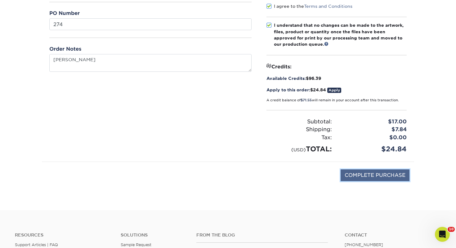
click at [397, 174] on input "COMPLETE PURCHASE" at bounding box center [375, 175] width 69 height 12
type input "PROCESSING, PLEASE WAIT..."
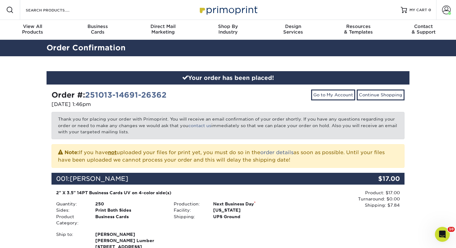
click at [450, 142] on div "Your order has been placed! Order #: 251013-14691-26362 [DATE] 1:46pm Go to My …" at bounding box center [228, 245] width 456 height 379
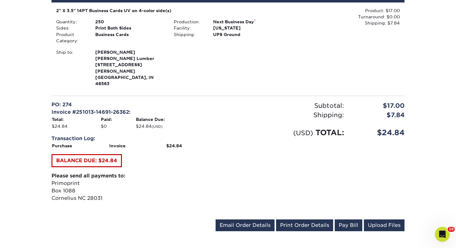
scroll to position [186, 0]
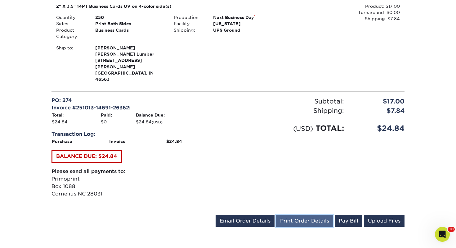
click at [309, 215] on link "Print Order Details" at bounding box center [304, 221] width 57 height 12
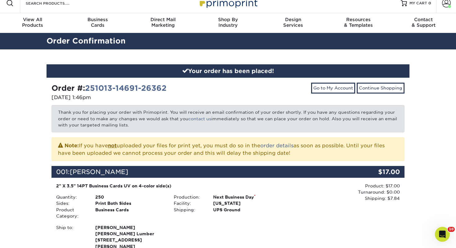
scroll to position [0, 0]
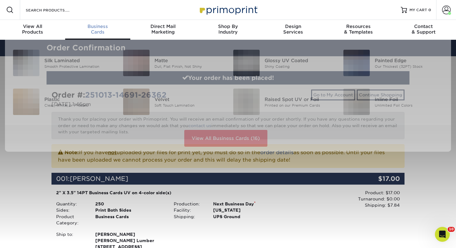
click at [104, 31] on div "Business Cards" at bounding box center [97, 29] width 65 height 11
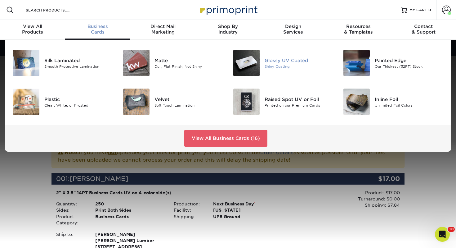
click at [251, 66] on img at bounding box center [246, 63] width 26 height 26
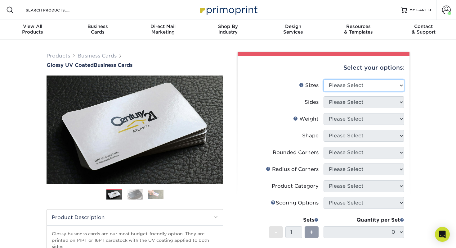
click at [334, 82] on select "Please Select 1.5" x 3.5" - Mini 1.75" x 3.5" - Mini 2" x 2" - Square 2" x 3" -…" at bounding box center [364, 85] width 81 height 12
select select "2.00x3.50"
click at [324, 79] on select "Please Select 1.5" x 3.5" - Mini 1.75" x 3.5" - Mini 2" x 2" - Square 2" x 3" -…" at bounding box center [364, 85] width 81 height 12
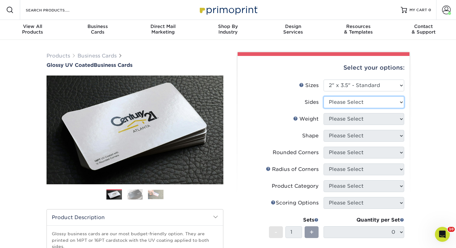
click at [345, 97] on select "Please Select Print Both Sides Print Front Only" at bounding box center [364, 102] width 81 height 12
select select "13abbda7-1d64-4f25-8bb2-c179b224825d"
click at [324, 96] on select "Please Select Print Both Sides Print Front Only" at bounding box center [364, 102] width 81 height 12
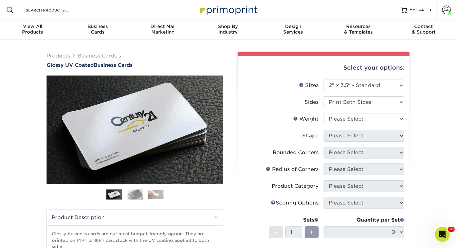
click at [343, 127] on li "Weight Help Weight Please Select 16PT 14PT" at bounding box center [323, 121] width 161 height 17
click at [342, 120] on select "Please Select 16PT 14PT" at bounding box center [364, 119] width 81 height 12
select select "14PT"
click at [324, 113] on select "Please Select 16PT 14PT" at bounding box center [364, 119] width 81 height 12
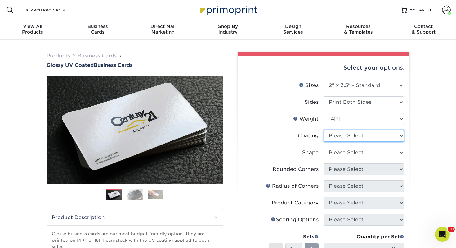
click at [341, 136] on select at bounding box center [364, 136] width 81 height 12
select select "ae367451-b2b8-45df-a344-0f05b6a12993"
click at [324, 130] on select at bounding box center [364, 136] width 81 height 12
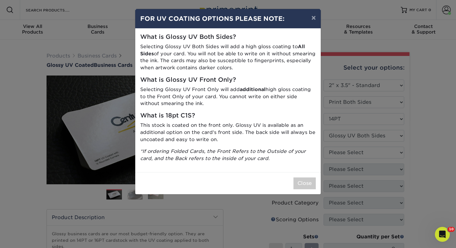
click at [307, 190] on div "Close" at bounding box center [228, 183] width 186 height 22
click at [307, 179] on button "Close" at bounding box center [305, 183] width 22 height 12
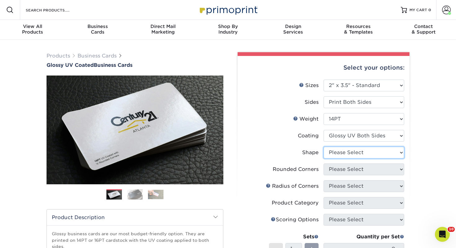
click at [340, 150] on select "Please Select Standard" at bounding box center [364, 153] width 81 height 12
select select "standard"
click at [324, 147] on select "Please Select Standard" at bounding box center [364, 153] width 81 height 12
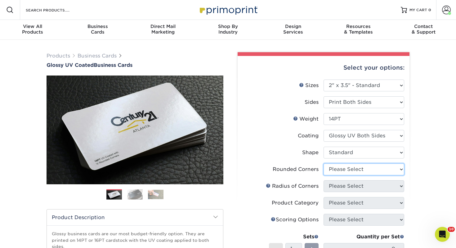
click at [346, 166] on select "Please Select Yes - Round 2 Corners Yes - Round 4 Corners No" at bounding box center [364, 169] width 81 height 12
select select "0"
click at [324, 163] on select "Please Select Yes - Round 2 Corners Yes - Round 4 Corners No" at bounding box center [364, 169] width 81 height 12
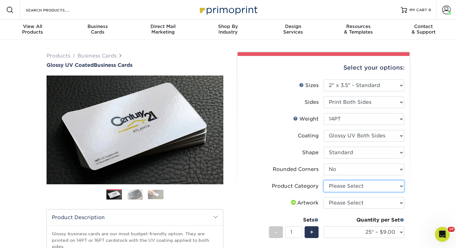
click at [348, 188] on select "Please Select Business Cards" at bounding box center [364, 186] width 81 height 12
select select "3b5148f1-0588-4f88-a218-97bcfdce65c1"
click at [324, 180] on select "Please Select Business Cards" at bounding box center [364, 186] width 81 height 12
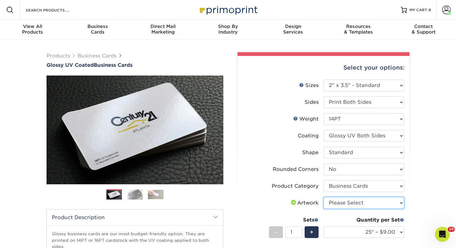
click at [345, 205] on select "Please Select I will upload files I need a design - $100" at bounding box center [364, 203] width 81 height 12
select select "upload"
click at [324, 197] on select "Please Select I will upload files I need a design - $100" at bounding box center [364, 203] width 81 height 12
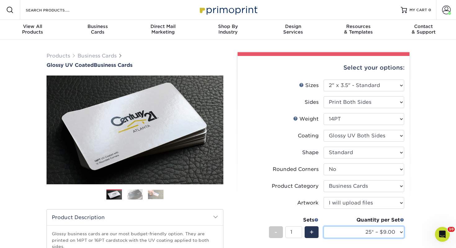
click at [364, 233] on select "25* – $9.00 50* – $9.00 100* – $9.00 250* – $17.00 500 – $33.00 1000 – $42.00 2…" at bounding box center [364, 232] width 81 height 12
select select "250* – $17.00"
click at [324, 226] on select "25* – $9.00 50* – $9.00 100* – $9.00 250* – $17.00 500 – $33.00 1000 – $42.00 2…" at bounding box center [364, 232] width 81 height 12
click at [440, 169] on div "Products Business Cards Glossy UV Coated Business Cards Previous Next" at bounding box center [228, 216] width 456 height 353
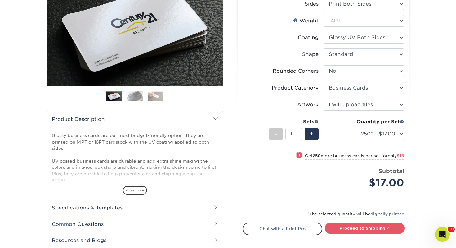
scroll to position [99, 0]
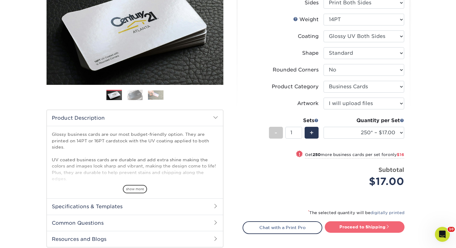
click at [373, 231] on link "Proceed to Shipping" at bounding box center [365, 226] width 80 height 11
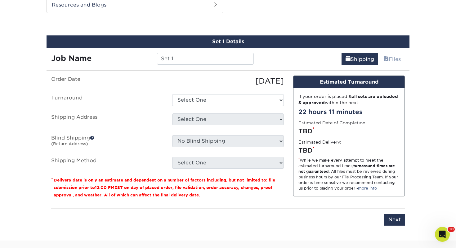
scroll to position [337, 0]
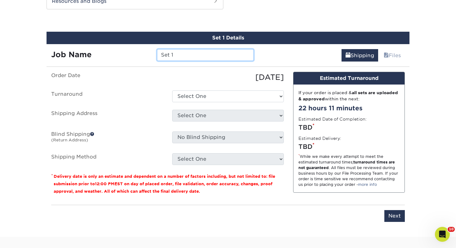
drag, startPoint x: 202, startPoint y: 56, endPoint x: 111, endPoint y: 62, distance: 91.1
click at [111, 62] on div "Set 1 Details Job Name Set 1 Shipping Files You've choosen mailing services! If…" at bounding box center [228, 130] width 363 height 197
type input "S"
type input "[PERSON_NAME]"
click at [192, 83] on ul "Order Date 10/13/2025 Turnaround Select One 2-4 Business Days 2 Day Next Busine…" at bounding box center [167, 118] width 233 height 93
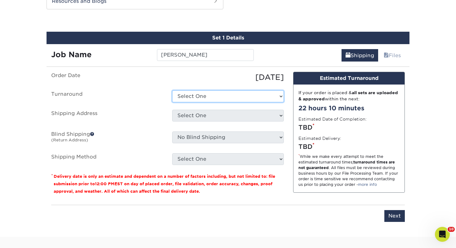
click at [192, 93] on select "Select One 2-4 Business Days 2 Day Next Business Day" at bounding box center [228, 96] width 112 height 12
select select "0d2015eb-ac6c-4252-b2f1-1c5560e96a65"
click at [172, 90] on select "Select One 2-4 Business Days 2 Day Next Business Day" at bounding box center [228, 96] width 112 height 12
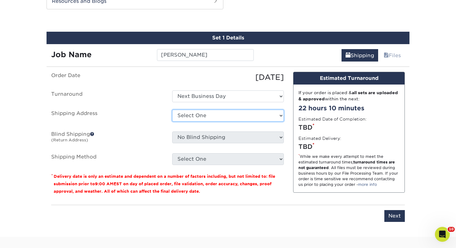
click at [195, 118] on select "Select One Adrian, MI Akron, OH" at bounding box center [228, 116] width 112 height 12
select select "187764"
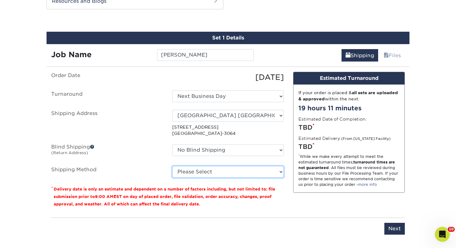
click at [189, 166] on select "Please Select Ground Shipping (+$7.84) 3 Day Shipping Service (+$15.33) 2 Day A…" at bounding box center [228, 172] width 112 height 12
select select "03"
click at [172, 166] on select "Please Select Ground Shipping (+$7.84) 3 Day Shipping Service (+$15.33) 2 Day A…" at bounding box center [228, 172] width 112 height 12
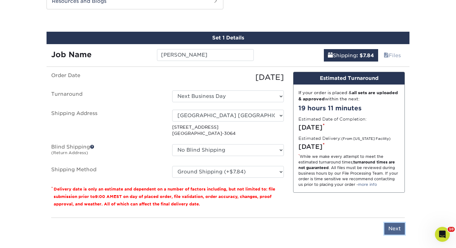
click at [392, 231] on input "Next" at bounding box center [395, 229] width 20 height 12
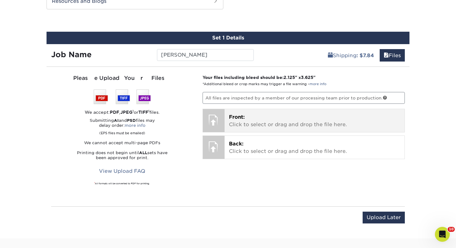
click at [303, 127] on p "Front: Click to select or drag and drop the file here." at bounding box center [315, 120] width 172 height 15
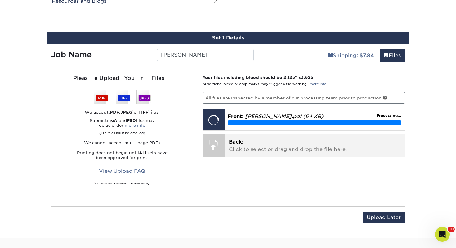
click at [265, 149] on p "Back: Click to select or drag and drop the file here." at bounding box center [315, 145] width 172 height 15
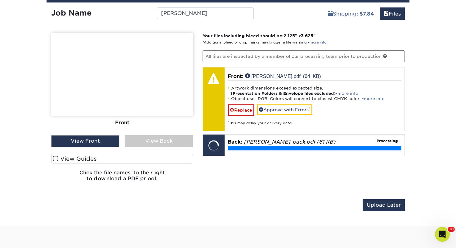
scroll to position [387, 0]
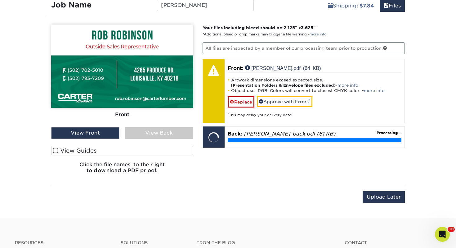
click at [169, 149] on label "View Guides" at bounding box center [122, 151] width 142 height 10
click at [0, 0] on input "View Guides" at bounding box center [0, 0] width 0 height 0
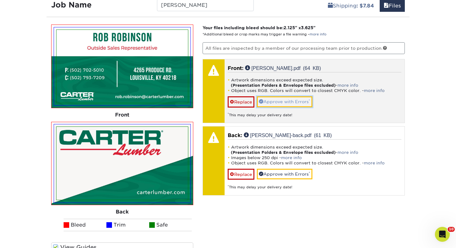
click at [274, 102] on link "Approve with Errors *" at bounding box center [285, 101] width 56 height 11
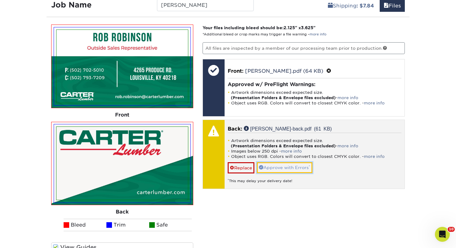
click at [287, 166] on link "Approve with Errors *" at bounding box center [285, 167] width 56 height 11
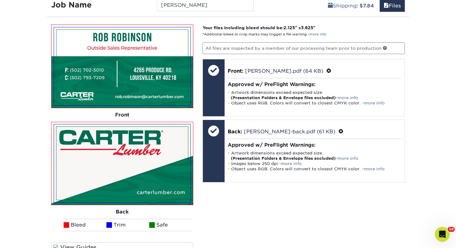
click at [408, 219] on div "Your files including bleed should be: 2.125 " x 3.625 " *Additional bleed or cr…" at bounding box center [304, 150] width 212 height 250
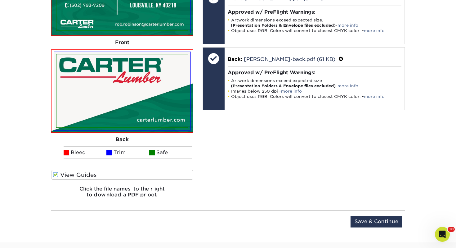
scroll to position [486, 0]
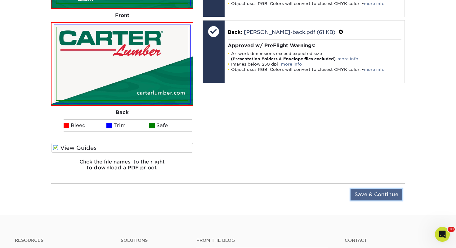
click at [391, 193] on input "Save & Continue" at bounding box center [377, 194] width 52 height 12
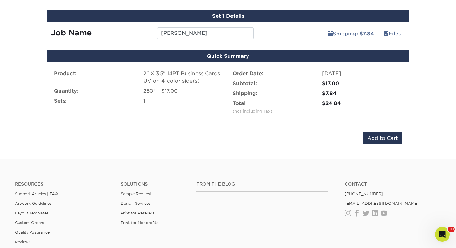
scroll to position [352, 0]
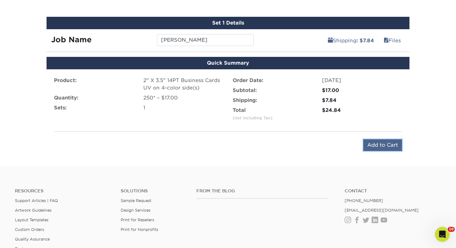
click at [378, 145] on input "Add to Cart" at bounding box center [382, 145] width 39 height 12
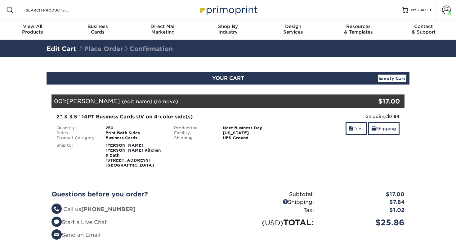
select select "187764"
click at [373, 130] on span at bounding box center [374, 128] width 4 height 5
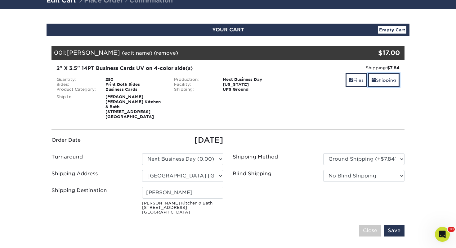
scroll to position [50, 0]
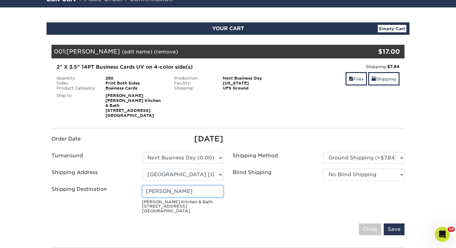
drag, startPoint x: 198, startPoint y: 188, endPoint x: 96, endPoint y: 187, distance: 102.1
click at [96, 187] on div "Shipping Destination [PERSON_NAME] [PERSON_NAME] Kitchen & Bath [STREET_ADDRESS]" at bounding box center [137, 200] width 181 height 30
type input "[PERSON_NAME]"
click at [303, 196] on ul "Order Date [DATE] Turnaround Please Select Select One" at bounding box center [228, 174] width 363 height 83
click at [404, 225] on input "Save" at bounding box center [394, 229] width 21 height 12
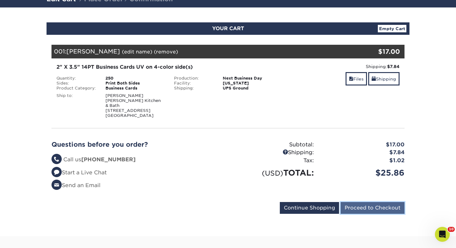
click at [374, 204] on input "Proceed to Checkout" at bounding box center [373, 208] width 64 height 12
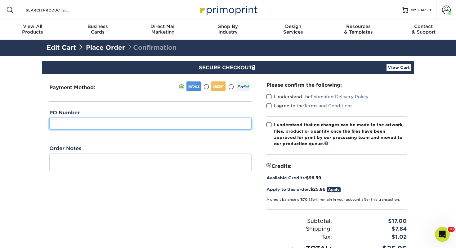
click at [161, 126] on input "text" at bounding box center [150, 124] width 202 height 12
type input "406"
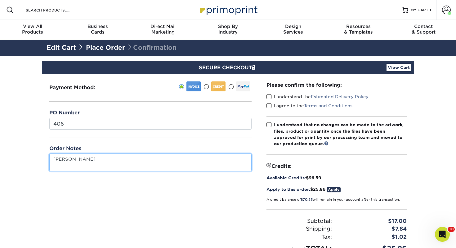
type textarea "[PERSON_NAME]"
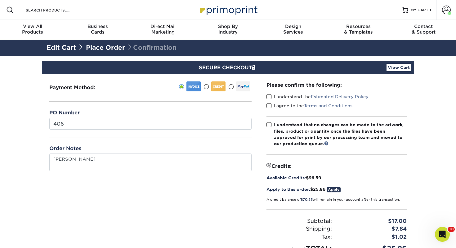
click at [270, 97] on span at bounding box center [269, 97] width 5 height 6
click at [0, 0] on input "I understand the Estimated Delivery Policy" at bounding box center [0, 0] width 0 height 0
click at [270, 103] on span at bounding box center [269, 106] width 5 height 6
click at [0, 0] on input "I agree to the Terms and Conditions" at bounding box center [0, 0] width 0 height 0
click at [271, 122] on span at bounding box center [269, 125] width 5 height 6
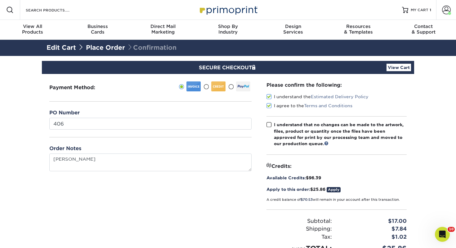
click at [0, 0] on input "I understand that no changes can be made to the artwork, files, product or quan…" at bounding box center [0, 0] width 0 height 0
click at [381, 144] on div "I understand that no changes can be made to the artwork, files, product or quan…" at bounding box center [340, 133] width 133 height 25
click at [0, 0] on input "I understand that no changes can be made to the artwork, files, product or quan…" at bounding box center [0, 0] width 0 height 0
click at [409, 151] on div "Please confirm the following: I understand the Estimated Delivery Policy I agre…" at bounding box center [336, 167] width 155 height 187
click at [271, 128] on label "I understand that no changes can be made to the artwork, files, product or quan…" at bounding box center [337, 133] width 140 height 25
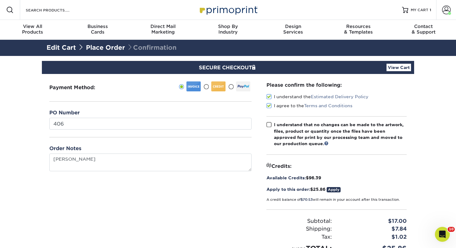
click at [0, 0] on input "I understand that no changes can be made to the artwork, files, product or quan…" at bounding box center [0, 0] width 0 height 0
click at [254, 198] on div "Payment Method:" at bounding box center [150, 167] width 217 height 187
click at [406, 65] on link "View Cart" at bounding box center [399, 67] width 25 height 7
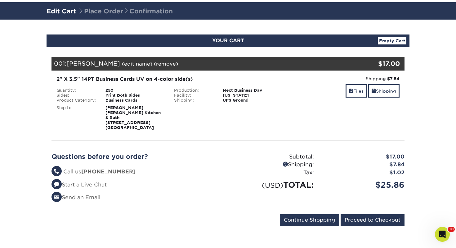
scroll to position [62, 0]
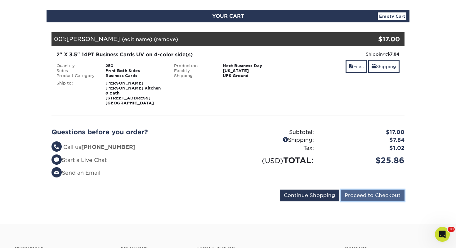
click at [372, 191] on input "Proceed to Checkout" at bounding box center [373, 195] width 64 height 12
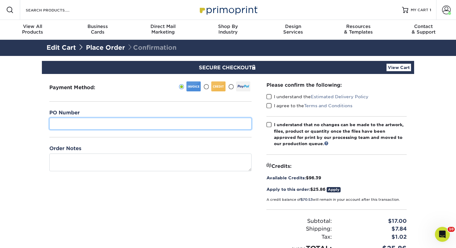
click at [69, 122] on input "text" at bounding box center [150, 124] width 202 height 12
type input "406"
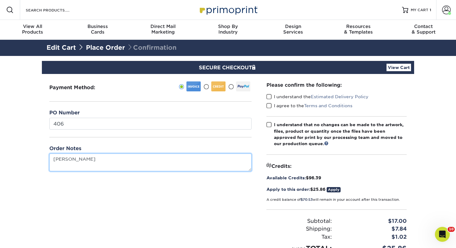
type textarea "[PERSON_NAME]"
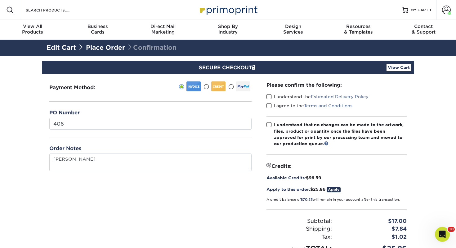
click at [269, 95] on span at bounding box center [269, 97] width 5 height 6
click at [0, 0] on input "I understand the Estimated Delivery Policy" at bounding box center [0, 0] width 0 height 0
click at [269, 105] on span at bounding box center [269, 106] width 5 height 6
click at [0, 0] on input "I agree to the Terms and Conditions" at bounding box center [0, 0] width 0 height 0
click at [272, 122] on span at bounding box center [269, 125] width 5 height 6
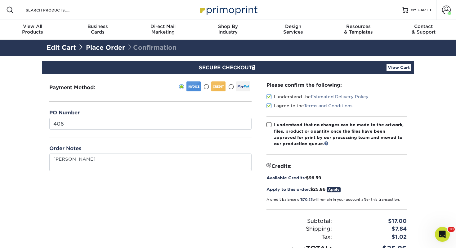
click at [0, 0] on input "I understand that no changes can be made to the artwork, files, product or quan…" at bounding box center [0, 0] width 0 height 0
click at [241, 173] on div "Payment Method:" at bounding box center [150, 167] width 217 height 187
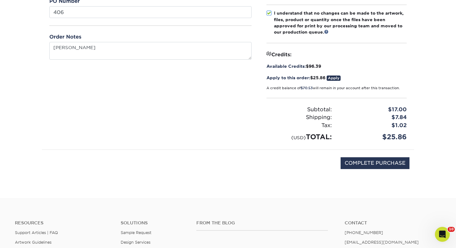
scroll to position [112, 0]
click at [389, 162] on input "COMPLETE PURCHASE" at bounding box center [375, 163] width 69 height 12
type input "PROCESSING, PLEASE WAIT..."
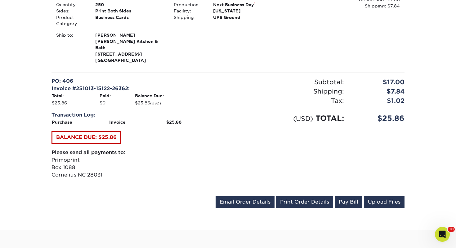
scroll to position [211, 0]
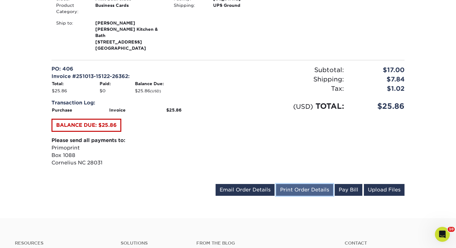
click at [302, 184] on link "Print Order Details" at bounding box center [304, 190] width 57 height 12
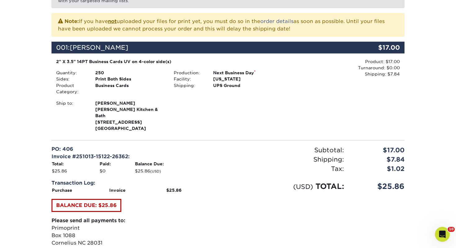
scroll to position [124, 0]
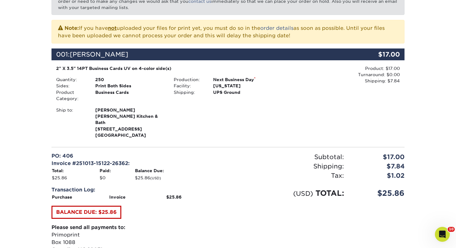
click at [179, 133] on div "2" X 3.5" 14PT Business Cards UV on 4-color side(s) Quantity: 250 Sides: Print …" at bounding box center [228, 102] width 353 height 74
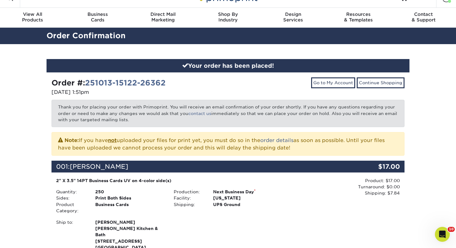
scroll to position [0, 0]
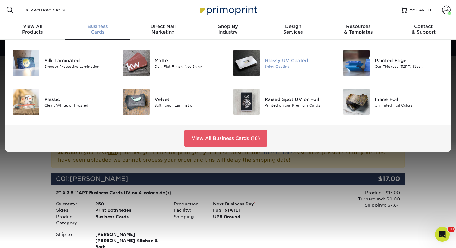
click at [264, 63] on div at bounding box center [246, 63] width 37 height 26
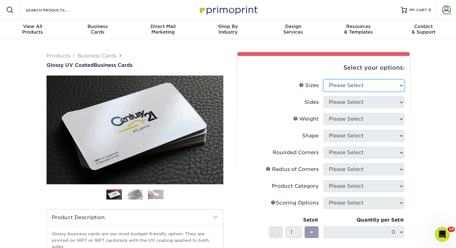
click at [342, 82] on select "Please Select 1.5" x 3.5" - Mini 1.75" x 3.5" - Mini 2" x 2" - Square 2" x 3" -…" at bounding box center [364, 85] width 81 height 12
click at [334, 92] on li "Sizes Help Sizes Please Select 1.5" x 3.5" - Mini 1.75" x 3.5" - Mini 2" x 2" -…" at bounding box center [323, 87] width 161 height 17
click at [335, 85] on select "Please Select 1.5" x 3.5" - Mini 1.75" x 3.5" - Mini 2" x 2" - Square 2" x 3" -…" at bounding box center [364, 85] width 81 height 12
select select "2.00x3.50"
click at [324, 79] on select "Please Select 1.5" x 3.5" - Mini 1.75" x 3.5" - Mini 2" x 2" - Square 2" x 3" -…" at bounding box center [364, 85] width 81 height 12
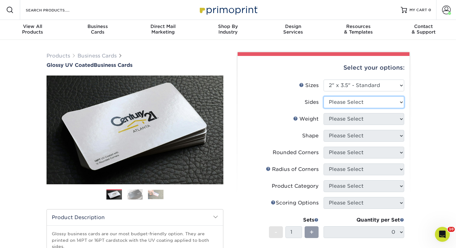
click at [334, 104] on select "Please Select Print Both Sides Print Front Only" at bounding box center [364, 102] width 81 height 12
select select "13abbda7-1d64-4f25-8bb2-c179b224825d"
click at [324, 96] on select "Please Select Print Both Sides Print Front Only" at bounding box center [364, 102] width 81 height 12
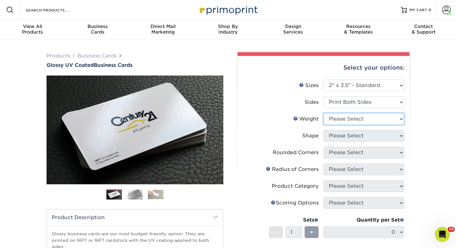
click at [342, 117] on select "Please Select 16PT 14PT" at bounding box center [364, 119] width 81 height 12
select select "14PT"
click at [324, 113] on select "Please Select 16PT 14PT" at bounding box center [364, 119] width 81 height 12
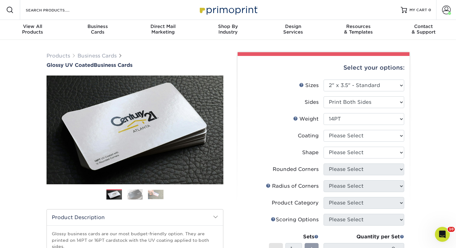
click at [420, 135] on div "Products Business Cards Glossy UV Coated Business Cards Previous Next" at bounding box center [228, 211] width 456 height 342
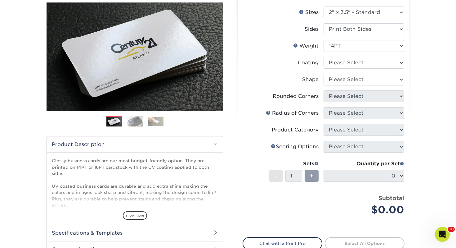
scroll to position [74, 0]
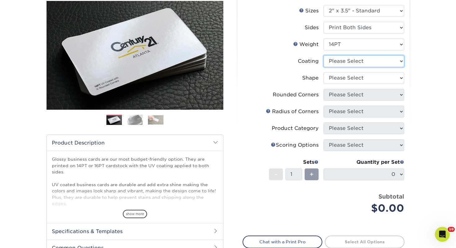
click at [337, 64] on select at bounding box center [364, 61] width 81 height 12
select select "ae367451-b2b8-45df-a344-0f05b6a12993"
click at [324, 55] on select at bounding box center [364, 61] width 81 height 12
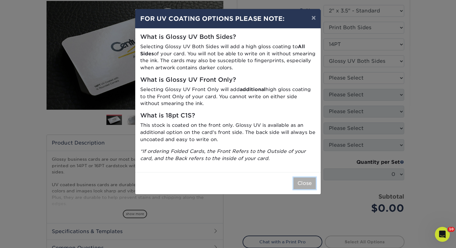
click at [304, 187] on button "Close" at bounding box center [305, 183] width 22 height 12
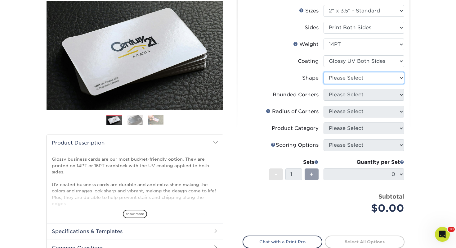
click at [343, 77] on select "Please Select Standard" at bounding box center [364, 78] width 81 height 12
select select "standard"
click at [324, 72] on select "Please Select Standard" at bounding box center [364, 78] width 81 height 12
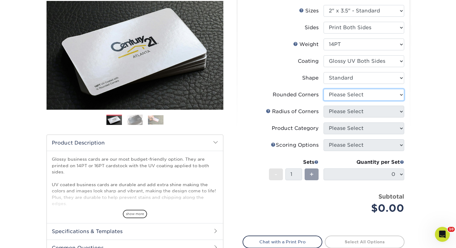
click at [344, 97] on select "Please Select Yes - Round 2 Corners Yes - Round 4 Corners No" at bounding box center [364, 95] width 81 height 12
select select "0"
click at [324, 89] on select "Please Select Yes - Round 2 Corners Yes - Round 4 Corners No" at bounding box center [364, 95] width 81 height 12
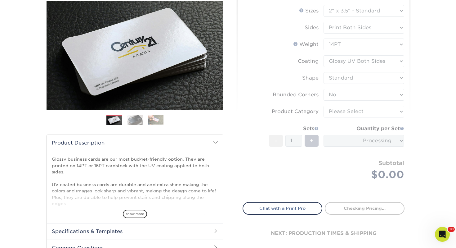
click at [342, 111] on form "Sizes Help Sizes Please Select 1.5" x 3.5" - Mini 1.75" x 3.5" - Mini 2" x 2" -…" at bounding box center [324, 100] width 162 height 190
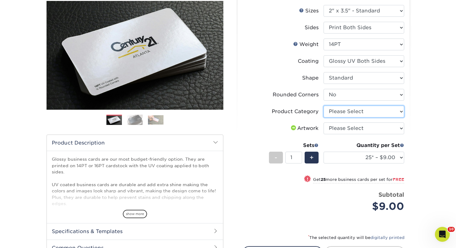
click at [342, 111] on select "Please Select Business Cards" at bounding box center [364, 112] width 81 height 12
select select "3b5148f1-0588-4f88-a218-97bcfdce65c1"
click at [324, 106] on select "Please Select Business Cards" at bounding box center [364, 112] width 81 height 12
click at [341, 136] on li "Artwork Please Select I will upload files I need a design - $100" at bounding box center [323, 130] width 161 height 17
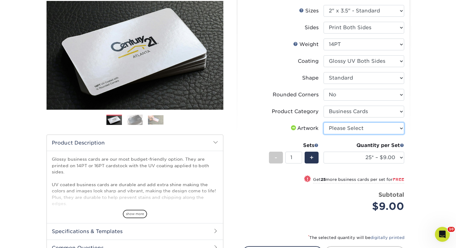
click at [340, 130] on select "Please Select I will upload files I need a design - $100" at bounding box center [364, 128] width 81 height 12
select select "upload"
click at [324, 122] on select "Please Select I will upload files I need a design - $100" at bounding box center [364, 128] width 81 height 12
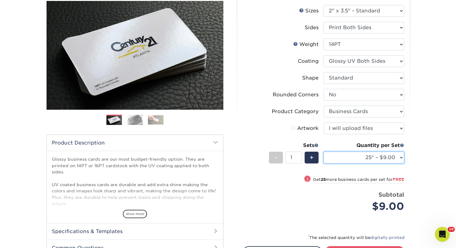
click at [339, 156] on select "25* – $9.00 50* – $9.00 100* – $9.00 250* – $17.00 500 – $33.00 1000 – $42.00 2…" at bounding box center [364, 157] width 81 height 12
select select "250* – $17.00"
click at [324, 151] on select "25* – $9.00 50* – $9.00 100* – $9.00 250* – $17.00 500 – $33.00 1000 – $42.00 2…" at bounding box center [364, 157] width 81 height 12
click at [364, 243] on div "* The selected quantity will be digitally printed" at bounding box center [324, 239] width 162 height 12
click at [364, 246] on link "Proceed to Shipping" at bounding box center [365, 251] width 80 height 11
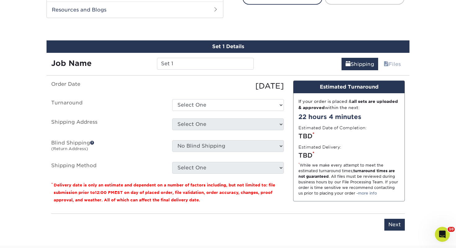
scroll to position [337, 0]
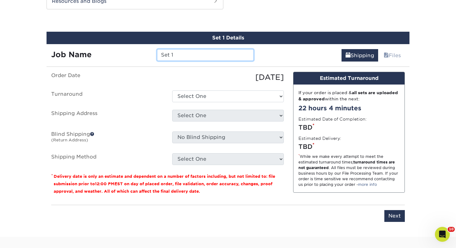
drag, startPoint x: 187, startPoint y: 58, endPoint x: 94, endPoint y: 72, distance: 94.4
click at [94, 72] on div "Set 1 Details Job Name Set 1 Shipping Files You've choosen mailing services! If…" at bounding box center [228, 130] width 363 height 197
type input "S"
type input "F"
type input "Brady Pfaadt"
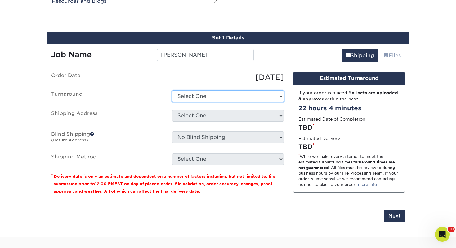
click at [197, 99] on select "Select One 2-4 Business Days 2 Day Next Business Day" at bounding box center [228, 96] width 112 height 12
select select "0d2015eb-ac6c-4252-b2f1-1c5560e96a65"
click at [172, 90] on select "Select One 2-4 Business Days 2 Day Next Business Day" at bounding box center [228, 96] width 112 height 12
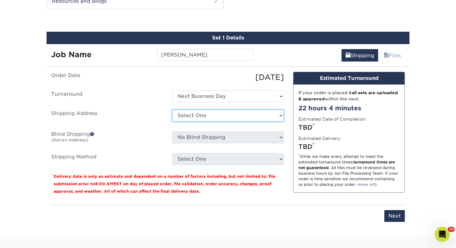
click at [192, 119] on select "Select One Adrian, MI Akron, OH" at bounding box center [228, 116] width 112 height 12
select select "279103"
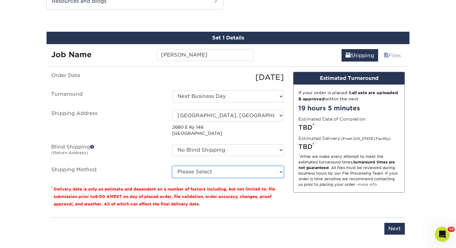
click at [194, 171] on select "Please Select Ground Shipping (+$7.84) 3 Day Shipping Service (+$18.68) 2 Day A…" at bounding box center [228, 172] width 112 height 12
select select "03"
click at [172, 166] on select "Please Select Ground Shipping (+$7.84) 3 Day Shipping Service (+$18.68) 2 Day A…" at bounding box center [228, 172] width 112 height 12
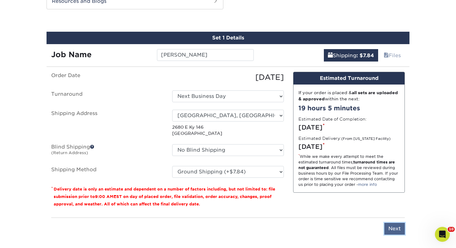
click at [390, 232] on input "Next" at bounding box center [395, 229] width 20 height 12
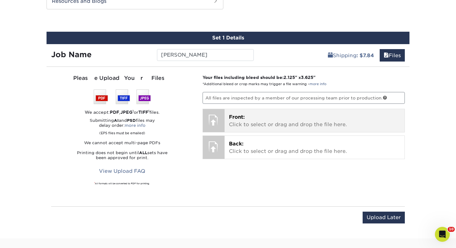
click at [276, 118] on p "Front: Click to select or drag and drop the file here." at bounding box center [315, 120] width 172 height 15
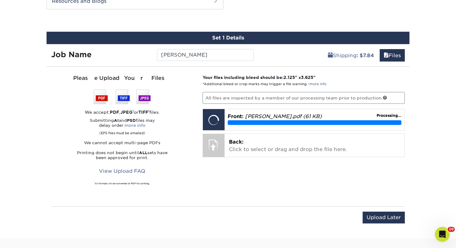
click at [246, 160] on div "Your files including bleed should be: 2.125 " x 3.625 " *Additional bleed or cr…" at bounding box center [304, 136] width 212 height 124
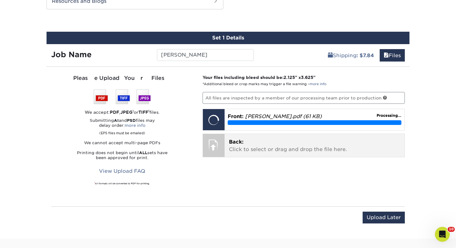
click at [242, 146] on p "Back: Click to select or drag and drop the file here." at bounding box center [315, 145] width 172 height 15
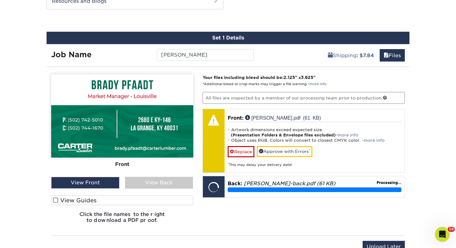
click at [174, 198] on label "View Guides" at bounding box center [122, 200] width 142 height 10
click at [0, 0] on input "View Guides" at bounding box center [0, 0] width 0 height 0
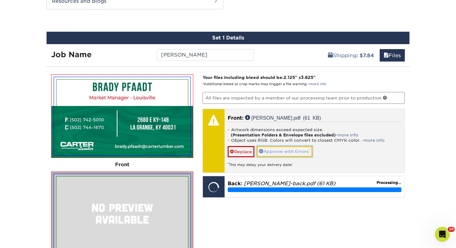
click at [266, 153] on link "Approve with Errors *" at bounding box center [285, 151] width 56 height 11
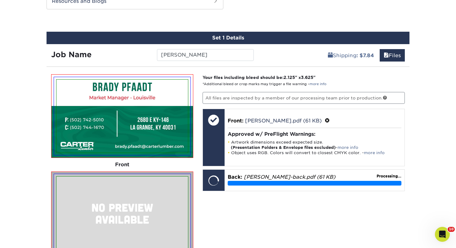
click at [375, 214] on div "Your files including bleed should be: 2.125 " x 3.625 " *Additional bleed or cr…" at bounding box center [304, 199] width 212 height 250
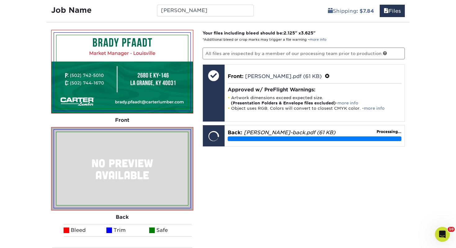
scroll to position [387, 0]
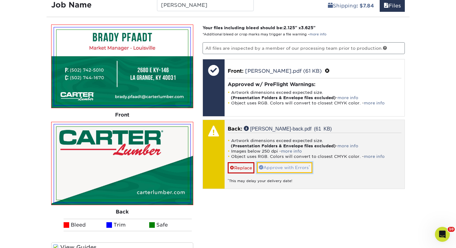
click at [305, 170] on link "Approve with Errors *" at bounding box center [285, 167] width 56 height 11
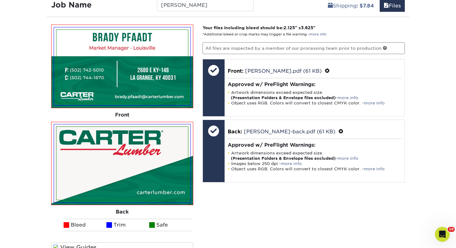
click at [335, 188] on div "Your files including bleed should be: 2.125 " x 3.625 " *Additional bleed or cr…" at bounding box center [304, 150] width 212 height 250
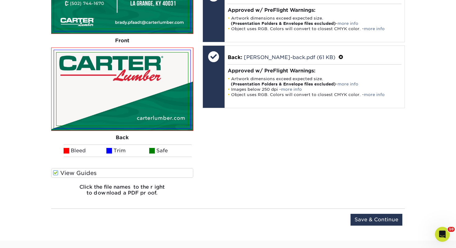
scroll to position [461, 0]
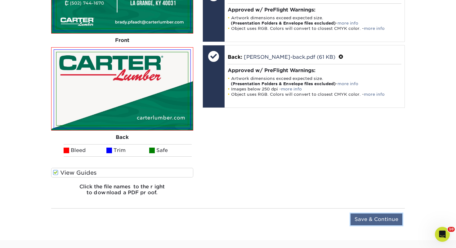
click at [372, 218] on input "Save & Continue" at bounding box center [377, 219] width 52 height 12
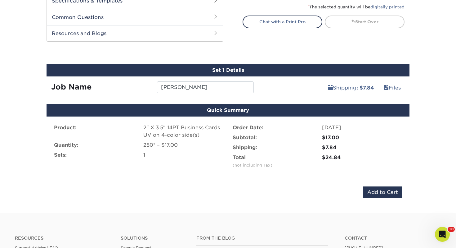
scroll to position [302, 0]
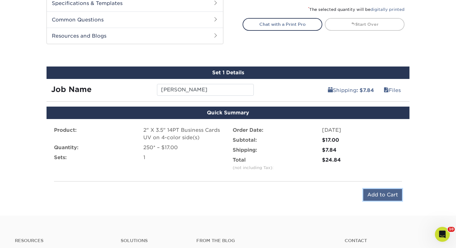
click at [372, 191] on input "Add to Cart" at bounding box center [382, 195] width 39 height 12
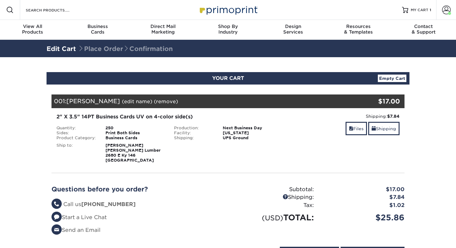
select select "279103"
click at [386, 127] on link "Shipping" at bounding box center [383, 128] width 31 height 13
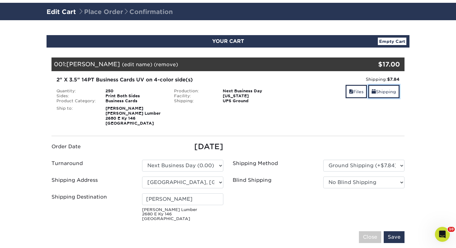
scroll to position [37, 0]
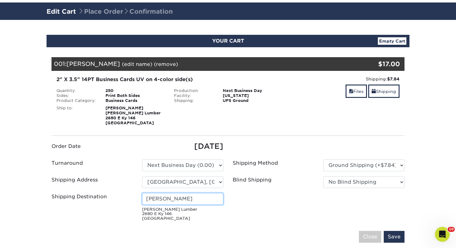
drag, startPoint x: 193, startPoint y: 202, endPoint x: 61, endPoint y: 198, distance: 132.9
click at [61, 198] on div "Shipping Destination [PERSON_NAME] Lumber [STREET_ADDRESS]" at bounding box center [137, 208] width 181 height 30
type input "[PERSON_NAME]"
click at [395, 234] on input "Save" at bounding box center [394, 237] width 21 height 12
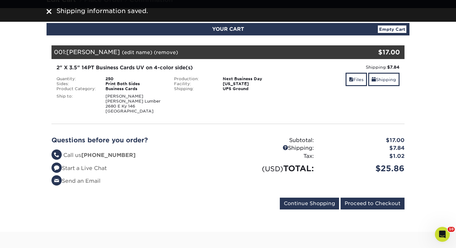
scroll to position [50, 0]
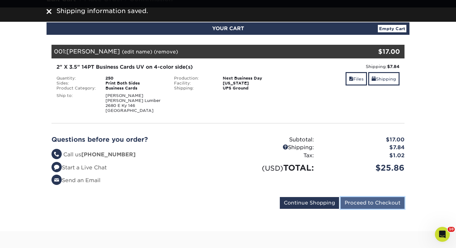
click at [370, 199] on input "Proceed to Checkout" at bounding box center [373, 203] width 64 height 12
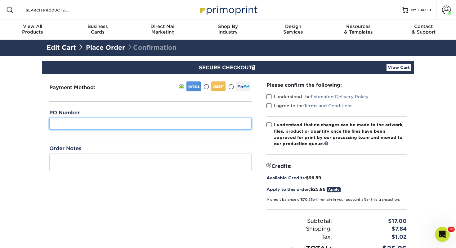
click at [90, 126] on input "text" at bounding box center [150, 124] width 202 height 12
type input "406"
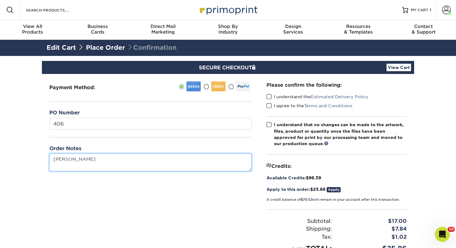
type textarea "[PERSON_NAME]"
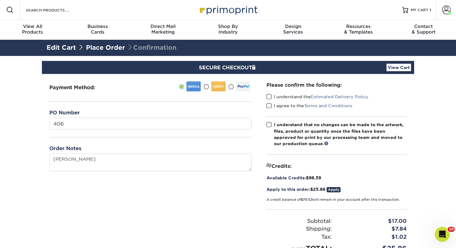
click at [270, 99] on span at bounding box center [269, 97] width 5 height 6
click at [0, 0] on input "I understand the Estimated Delivery Policy" at bounding box center [0, 0] width 0 height 0
click at [269, 106] on span at bounding box center [269, 106] width 5 height 6
click at [0, 0] on input "I agree to the Terms and Conditions" at bounding box center [0, 0] width 0 height 0
click at [266, 125] on div "Please confirm the following: I understand the Estimated Delivery Policy I agre…" at bounding box center [336, 167] width 155 height 187
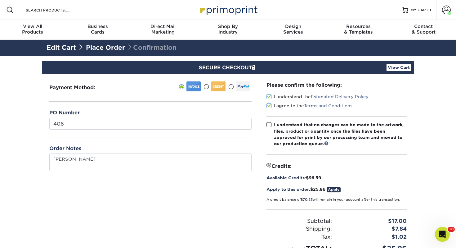
click at [270, 124] on span at bounding box center [269, 125] width 5 height 6
click at [0, 0] on input "I understand that no changes can be made to the artwork, files, product or quan…" at bounding box center [0, 0] width 0 height 0
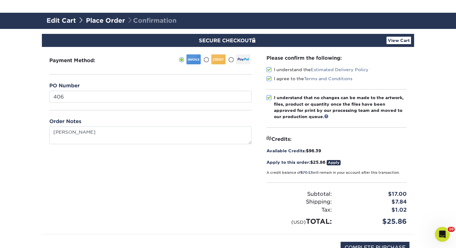
scroll to position [37, 0]
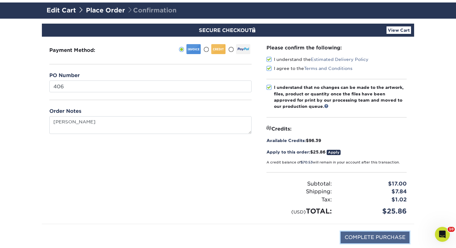
click at [390, 237] on input "COMPLETE PURCHASE" at bounding box center [375, 237] width 69 height 12
type input "PROCESSING, PLEASE WAIT..."
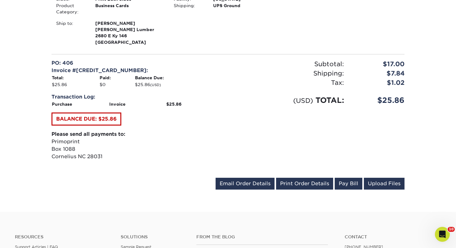
scroll to position [211, 0]
click at [298, 181] on link "Print Order Details" at bounding box center [304, 183] width 57 height 12
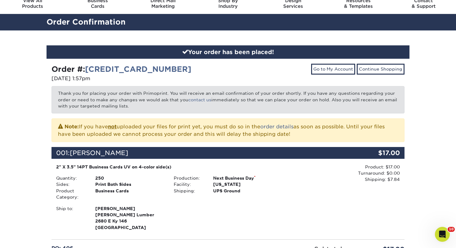
scroll to position [25, 0]
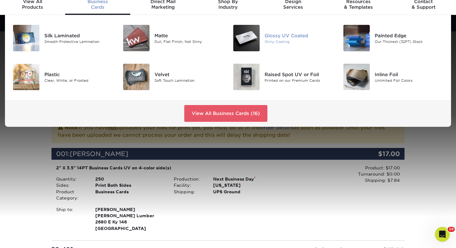
click at [259, 46] on img at bounding box center [246, 38] width 26 height 26
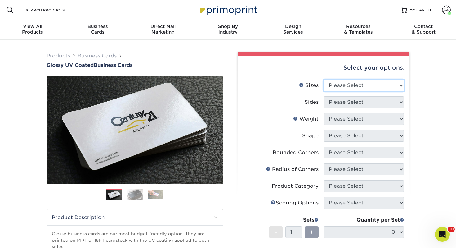
click at [377, 83] on select "Please Select 1.5" x 3.5" - Mini 1.75" x 3.5" - Mini 2" x 2" - Square 2" x 3" -…" at bounding box center [364, 85] width 81 height 12
select select "2.00x3.50"
click at [324, 79] on select "Please Select 1.5" x 3.5" - Mini 1.75" x 3.5" - Mini 2" x 2" - Square 2" x 3" -…" at bounding box center [364, 85] width 81 height 12
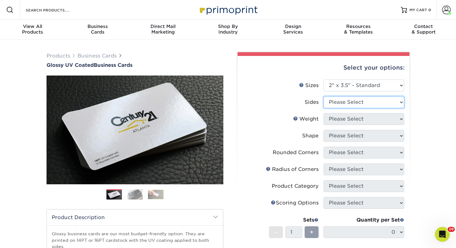
click at [367, 103] on select "Please Select Print Both Sides Print Front Only" at bounding box center [364, 102] width 81 height 12
select select "13abbda7-1d64-4f25-8bb2-c179b224825d"
click at [324, 96] on select "Please Select Print Both Sides Print Front Only" at bounding box center [364, 102] width 81 height 12
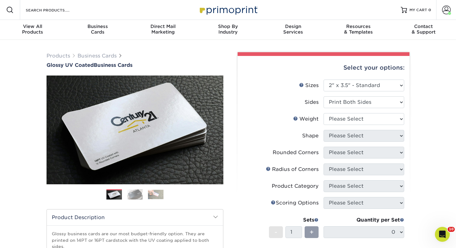
click at [432, 133] on div "Products Business Cards Glossy UV Coated Business Cards Previous Next" at bounding box center [228, 206] width 456 height 332
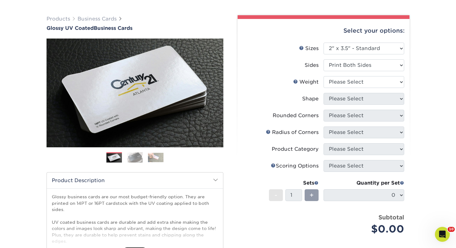
scroll to position [37, 0]
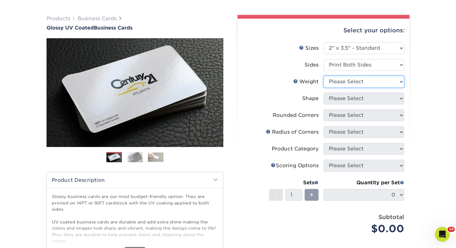
click at [370, 82] on select "Please Select 16PT 14PT" at bounding box center [364, 82] width 81 height 12
select select "14PT"
click at [324, 76] on select "Please Select 16PT 14PT" at bounding box center [364, 82] width 81 height 12
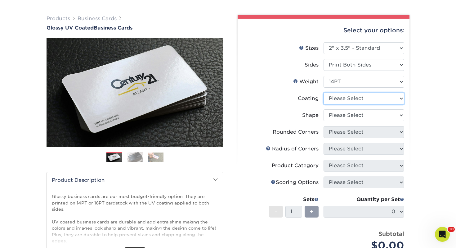
click at [346, 93] on select at bounding box center [364, 99] width 81 height 12
select select "ae367451-b2b8-45df-a344-0f05b6a12993"
click at [324, 93] on select at bounding box center [364, 99] width 81 height 12
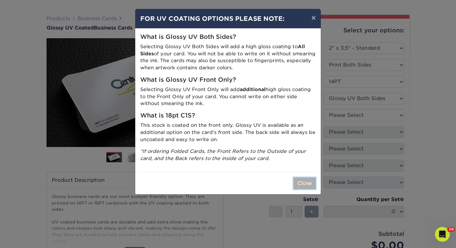
click at [303, 184] on button "Close" at bounding box center [305, 183] width 22 height 12
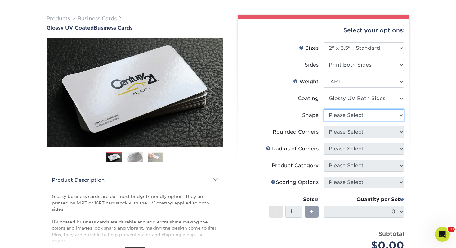
click at [332, 116] on select "Please Select Standard" at bounding box center [364, 115] width 81 height 12
select select "standard"
click at [324, 109] on select "Please Select Standard" at bounding box center [364, 115] width 81 height 12
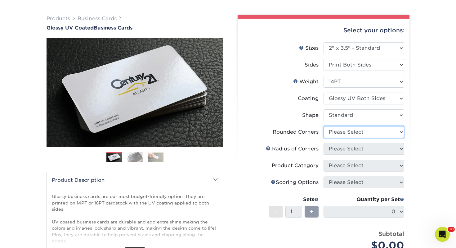
click at [336, 136] on select "Please Select Yes - Round 2 Corners Yes - Round 4 Corners No" at bounding box center [364, 132] width 81 height 12
select select "0"
click at [324, 126] on select "Please Select Yes - Round 2 Corners Yes - Round 4 Corners No" at bounding box center [364, 132] width 81 height 12
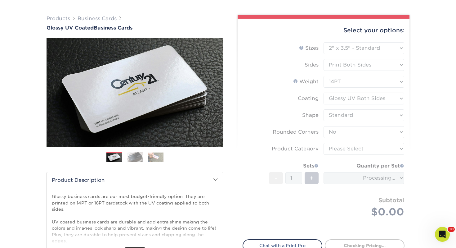
click at [344, 151] on form "Sizes Help Sizes Please Select 1.5" x 3.5" - Mini 1.75" x 3.5" - Mini 2" x 2" -…" at bounding box center [324, 137] width 162 height 190
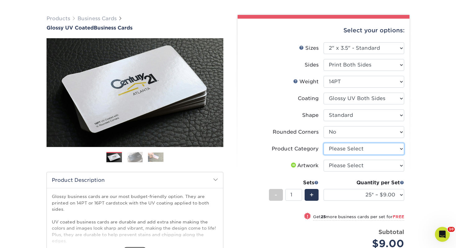
click at [344, 151] on select "Please Select Business Cards" at bounding box center [364, 149] width 81 height 12
select select "3b5148f1-0588-4f88-a218-97bcfdce65c1"
click at [324, 143] on select "Please Select Business Cards" at bounding box center [364, 149] width 81 height 12
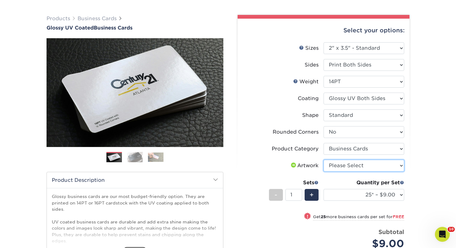
click at [345, 168] on select "Please Select I will upload files I need a design - $100" at bounding box center [364, 166] width 81 height 12
select select "upload"
click at [324, 160] on select "Please Select I will upload files I need a design - $100" at bounding box center [364, 166] width 81 height 12
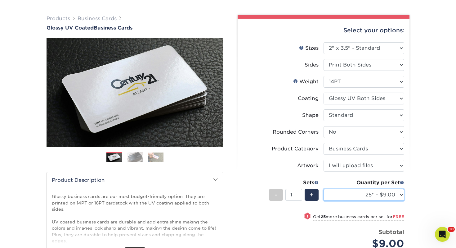
click at [364, 194] on select "25* – $9.00 50* – $9.00 100* – $9.00 250* – $17.00 500 – $33.00 1000 – $42.00 2…" at bounding box center [364, 195] width 81 height 12
click at [324, 189] on select "25* – $9.00 50* – $9.00 100* – $9.00 250* – $17.00 500 – $33.00 1000 – $42.00 2…" at bounding box center [364, 195] width 81 height 12
click at [366, 196] on select "25* – $9.00 50* – $9.00 100* – $9.00 250* – $17.00 500 – $33.00 1000 – $42.00 2…" at bounding box center [364, 195] width 81 height 12
select select "250* – $17.00"
click at [324, 189] on select "25* – $9.00 50* – $9.00 100* – $9.00 250* – $17.00 500 – $33.00 1000 – $42.00 2…" at bounding box center [364, 195] width 81 height 12
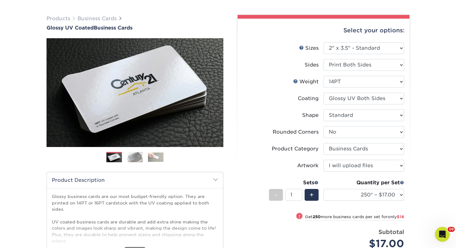
click at [410, 198] on div "Select your options: Sizes Help Sizes Please Select 1.5" x 3.5" - Mini -" at bounding box center [321, 176] width 186 height 323
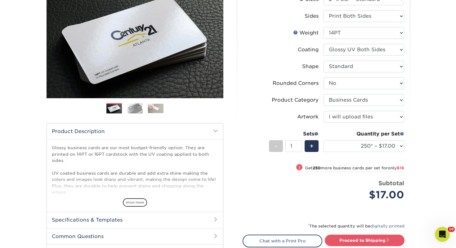
scroll to position [87, 0]
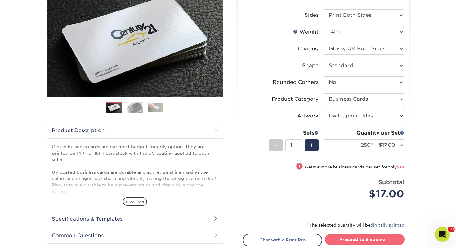
click at [379, 235] on link "Proceed to Shipping" at bounding box center [365, 238] width 80 height 11
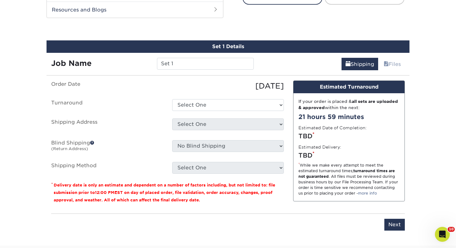
scroll to position [337, 0]
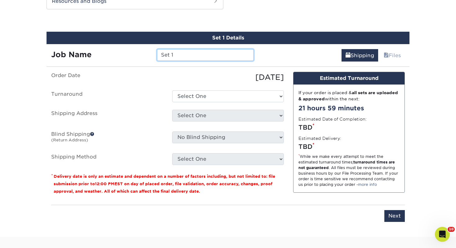
drag, startPoint x: 186, startPoint y: 55, endPoint x: 104, endPoint y: 53, distance: 82.3
click at [104, 53] on div "Job Name Set 1" at bounding box center [153, 55] width 212 height 12
type input "[PERSON_NAME]"
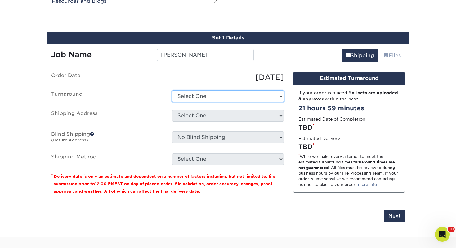
click at [214, 95] on select "Select One 2-4 Business Days 2 Day Next Business Day" at bounding box center [228, 96] width 112 height 12
select select "0d2015eb-ac6c-4252-b2f1-1c5560e96a65"
click at [172, 90] on select "Select One 2-4 Business Days 2 Day Next Business Day" at bounding box center [228, 96] width 112 height 12
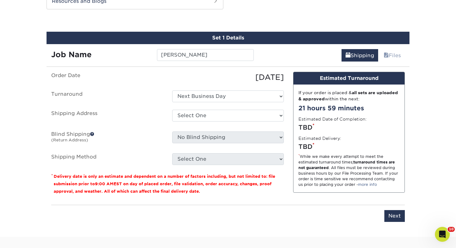
click at [213, 108] on ul "Order Date 10/13/2025 Turnaround Select One 2-4 Business Days 2 Day Next Busine…" at bounding box center [167, 118] width 233 height 93
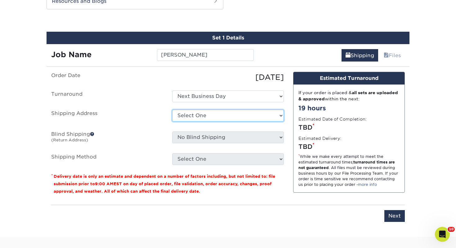
click at [211, 111] on select "Select One Adrian, MI Akron, OH" at bounding box center [228, 116] width 112 height 12
select select "106681"
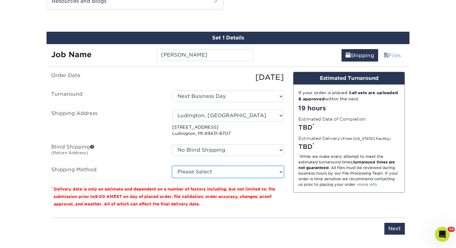
click at [202, 173] on select "Please Select Ground Shipping (+$7.84) 3 Day Shipping Service (+$18.68) 2 Day A…" at bounding box center [228, 172] width 112 height 12
select select "03"
click at [172, 166] on select "Please Select Ground Shipping (+$7.84) 3 Day Shipping Service (+$18.68) 2 Day A…" at bounding box center [228, 172] width 112 height 12
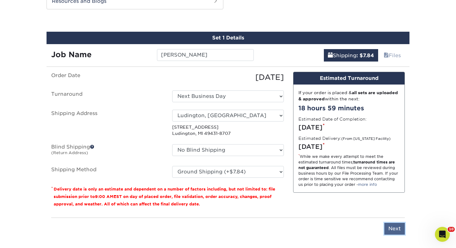
click at [389, 230] on input "Next" at bounding box center [395, 229] width 20 height 12
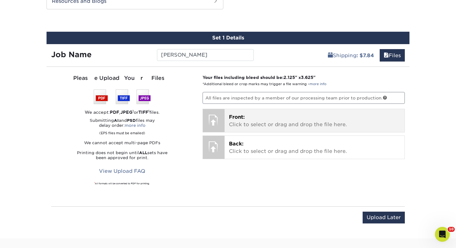
click at [286, 125] on p "Front: Click to select or drag and drop the file here." at bounding box center [315, 120] width 172 height 15
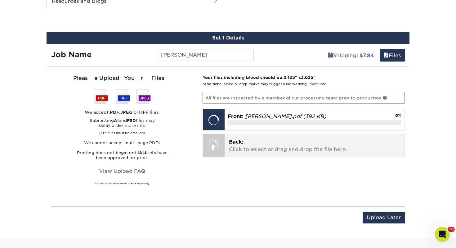
click at [268, 139] on p "Back: Click to select or drag and drop the file here." at bounding box center [315, 145] width 172 height 15
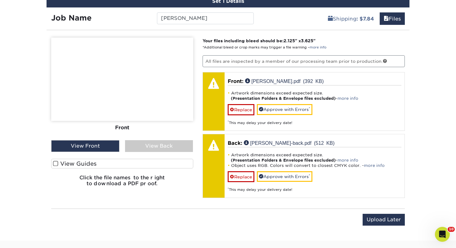
scroll to position [374, 0]
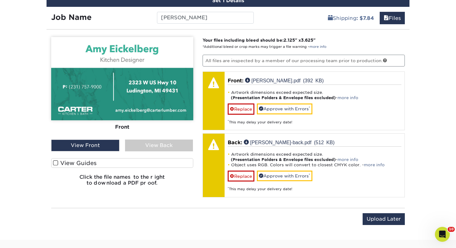
click at [171, 164] on label "View Guides" at bounding box center [122, 163] width 142 height 10
click at [0, 0] on input "View Guides" at bounding box center [0, 0] width 0 height 0
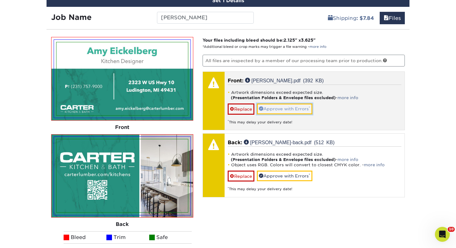
click at [288, 110] on link "Approve with Errors *" at bounding box center [285, 108] width 56 height 11
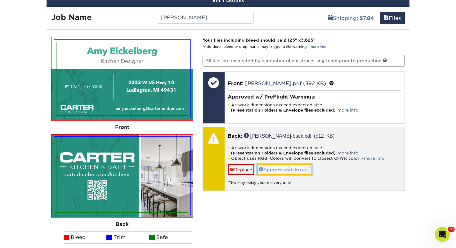
click at [284, 169] on link "Approve with Errors *" at bounding box center [285, 169] width 56 height 11
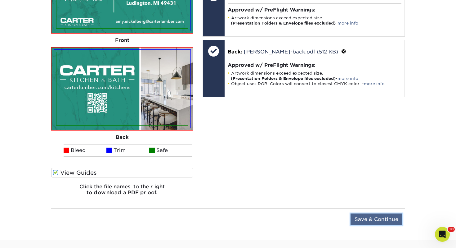
click at [376, 218] on input "Save & Continue" at bounding box center [377, 219] width 52 height 12
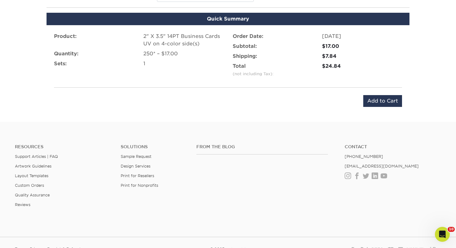
scroll to position [389, 0]
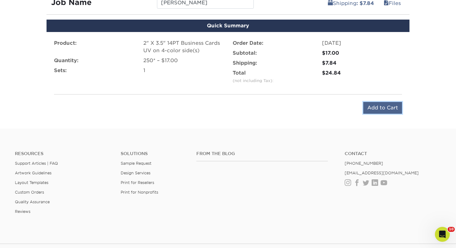
click at [377, 109] on input "Add to Cart" at bounding box center [382, 108] width 39 height 12
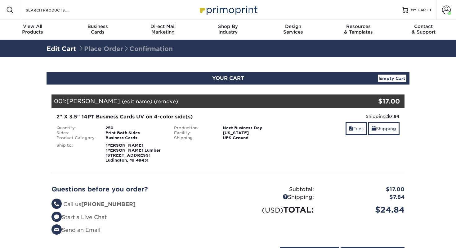
select select "106681"
click at [379, 127] on link "Shipping" at bounding box center [383, 128] width 31 height 13
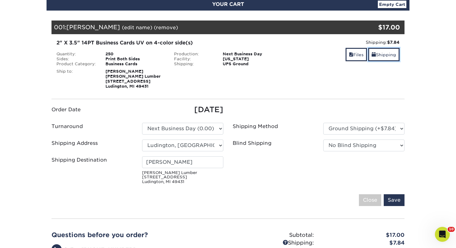
scroll to position [74, 0]
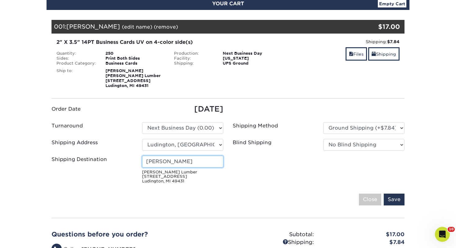
drag, startPoint x: 181, startPoint y: 159, endPoint x: 11, endPoint y: 173, distance: 170.7
click at [11, 173] on section "YOUR CART Empty Cart Your Cart is Empty View Account Active Orders Order Histor…" at bounding box center [228, 154] width 456 height 343
type input "K"
type input "[PERSON_NAME]"
click at [399, 196] on input "Save" at bounding box center [394, 199] width 21 height 12
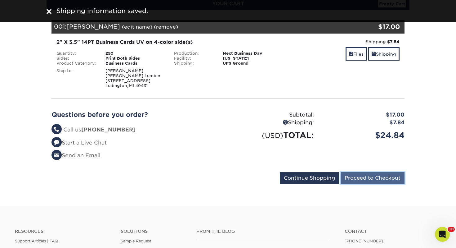
click at [377, 183] on input "Proceed to Checkout" at bounding box center [373, 178] width 64 height 12
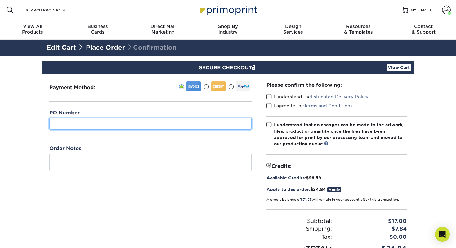
click at [105, 122] on input "text" at bounding box center [150, 124] width 202 height 12
type input "251"
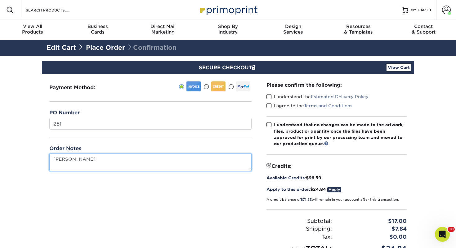
type textarea "[PERSON_NAME]"
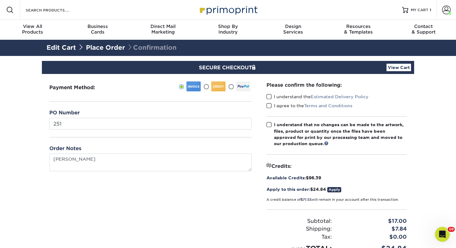
click at [270, 94] on span at bounding box center [269, 97] width 5 height 6
click at [0, 0] on input "I understand the Estimated Delivery Policy" at bounding box center [0, 0] width 0 height 0
click at [269, 107] on span at bounding box center [269, 106] width 5 height 6
click at [0, 0] on input "I agree to the Terms and Conditions" at bounding box center [0, 0] width 0 height 0
click at [269, 124] on span at bounding box center [269, 125] width 5 height 6
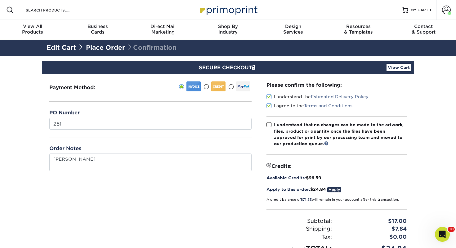
click at [0, 0] on input "I understand that no changes can be made to the artwork, files, product or quan…" at bounding box center [0, 0] width 0 height 0
click at [422, 185] on section "SECURE CHECKOUT View Cart Payment Method: $" at bounding box center [228, 182] width 456 height 253
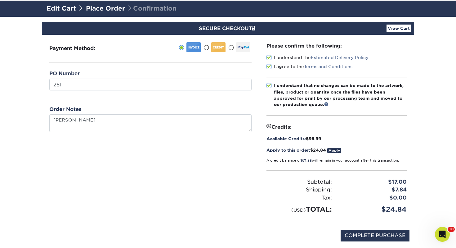
scroll to position [50, 0]
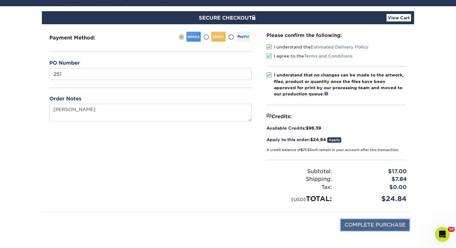
click at [376, 227] on input "COMPLETE PURCHASE" at bounding box center [375, 225] width 69 height 12
type input "PROCESSING, PLEASE WAIT..."
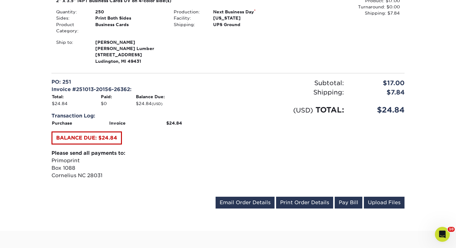
scroll to position [199, 0]
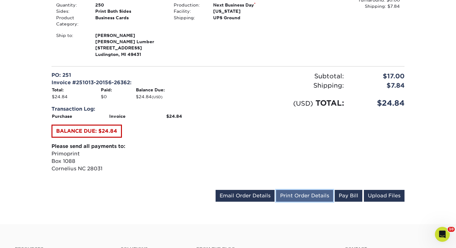
click at [325, 191] on link "Print Order Details" at bounding box center [304, 196] width 57 height 12
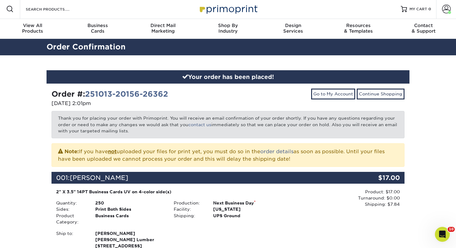
scroll to position [0, 0]
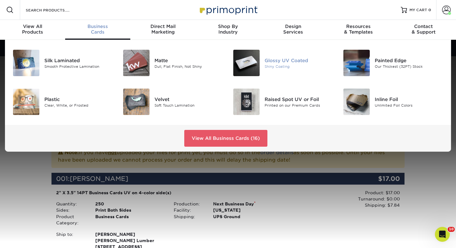
click at [287, 59] on div "Glossy UV Coated" at bounding box center [299, 60] width 69 height 7
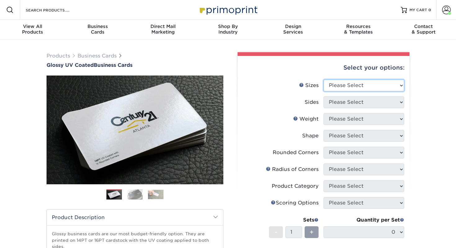
click at [355, 84] on select "Please Select 1.5" x 3.5" - Mini 1.75" x 3.5" - Mini 2" x 2" - Square 2" x 3" -…" at bounding box center [364, 85] width 81 height 12
select select "2.00x3.50"
click at [324, 79] on select "Please Select 1.5" x 3.5" - Mini 1.75" x 3.5" - Mini 2" x 2" - Square 2" x 3" -…" at bounding box center [364, 85] width 81 height 12
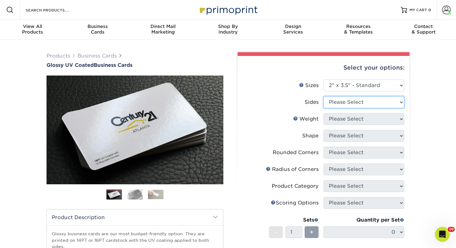
click at [349, 102] on select "Please Select Print Both Sides Print Front Only" at bounding box center [364, 102] width 81 height 12
select select "13abbda7-1d64-4f25-8bb2-c179b224825d"
click at [324, 96] on select "Please Select Print Both Sides Print Front Only" at bounding box center [364, 102] width 81 height 12
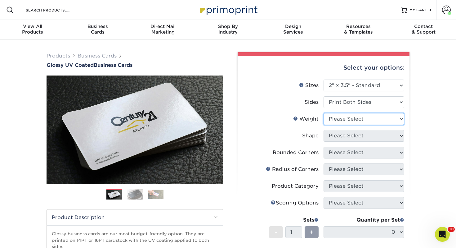
click at [348, 120] on select "Please Select 16PT 14PT" at bounding box center [364, 119] width 81 height 12
select select "14PT"
click at [324, 113] on select "Please Select 16PT 14PT" at bounding box center [364, 119] width 81 height 12
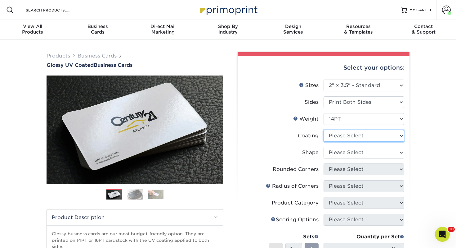
click at [345, 140] on select at bounding box center [364, 136] width 81 height 12
select select "ae367451-b2b8-45df-a344-0f05b6a12993"
click at [324, 130] on select at bounding box center [364, 136] width 81 height 12
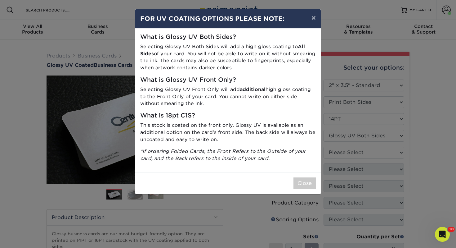
click at [338, 149] on div "× FOR UV COATING OPTIONS PLEASE NOTE: What is Glossy UV Both Sides? Selecting G…" at bounding box center [228, 124] width 456 height 248
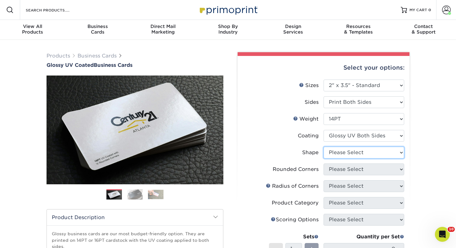
click at [345, 148] on select "Please Select Standard" at bounding box center [364, 153] width 81 height 12
select select "standard"
click at [324, 147] on select "Please Select Standard" at bounding box center [364, 153] width 81 height 12
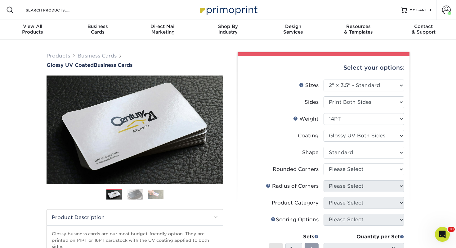
click at [456, 142] on div "Products Business Cards Glossy UV Coated Business Cards Previous Next" at bounding box center [228, 211] width 456 height 342
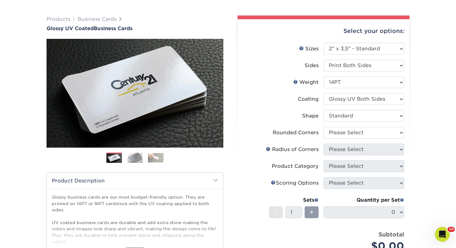
scroll to position [37, 0]
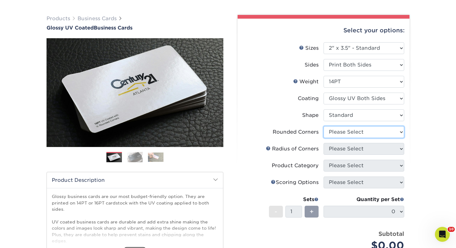
click at [377, 132] on select "Please Select Yes - Round 2 Corners Yes - Round 4 Corners No" at bounding box center [364, 132] width 81 height 12
select select "0"
click at [324, 126] on select "Please Select Yes - Round 2 Corners Yes - Round 4 Corners No" at bounding box center [364, 132] width 81 height 12
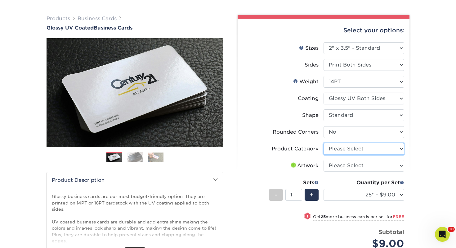
click at [335, 150] on select "Please Select Business Cards" at bounding box center [364, 149] width 81 height 12
select select "3b5148f1-0588-4f88-a218-97bcfdce65c1"
click at [324, 143] on select "Please Select Business Cards" at bounding box center [364, 149] width 81 height 12
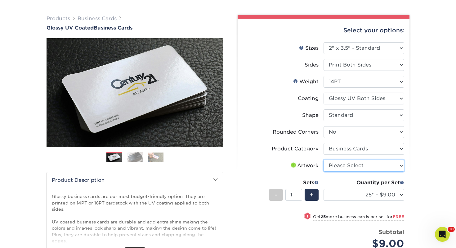
click at [340, 165] on select "Please Select I will upload files I need a design - $100" at bounding box center [364, 166] width 81 height 12
select select "upload"
click at [324, 160] on select "Please Select I will upload files I need a design - $100" at bounding box center [364, 166] width 81 height 12
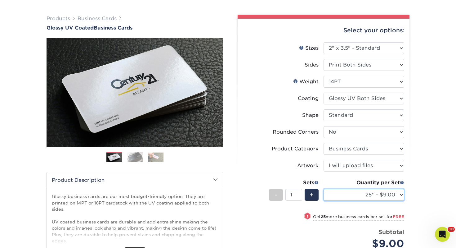
click at [370, 191] on select "25* – $9.00 50* – $9.00 100* – $9.00 250* – $17.00 500 – $33.00 1000 – $42.00 2…" at bounding box center [364, 195] width 81 height 12
select select "100* – $9.00"
click at [324, 189] on select "25* – $9.00 50* – $9.00 100* – $9.00 250* – $17.00 500 – $33.00 1000 – $42.00 2…" at bounding box center [364, 195] width 81 height 12
click at [447, 199] on div "Products Business Cards Glossy UV Coated Business Cards Previous Next" at bounding box center [228, 178] width 456 height 353
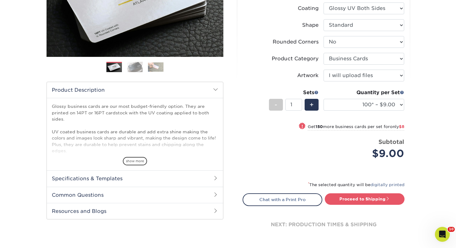
scroll to position [137, 0]
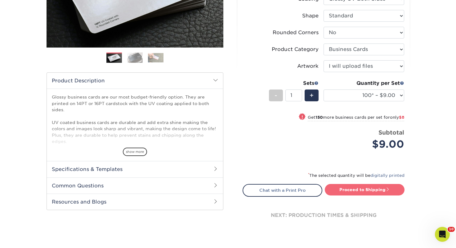
click at [392, 194] on link "Proceed to Shipping" at bounding box center [365, 189] width 80 height 11
type input "Set 1"
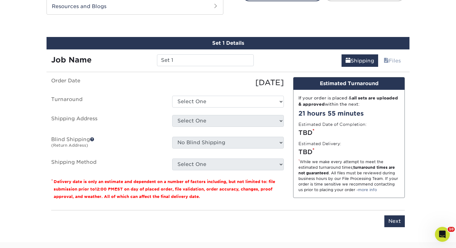
scroll to position [337, 0]
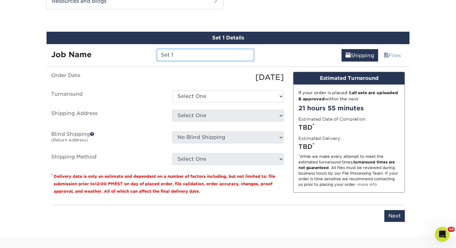
drag, startPoint x: 183, startPoint y: 60, endPoint x: 131, endPoint y: 54, distance: 52.5
click at [131, 54] on div "Job Name Set 1" at bounding box center [153, 55] width 212 height 12
type input "[PERSON_NAME]"
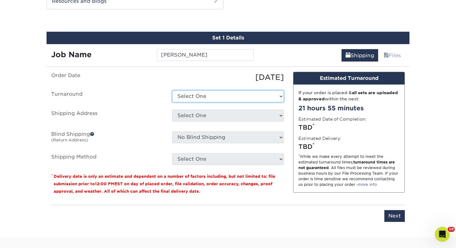
click at [200, 93] on select "Select One 2-4 Business Days 2 Day Next Business Day" at bounding box center [228, 96] width 112 height 12
select select "43800dee-37a1-44ea-97e0-42e3d5772687"
click at [172, 90] on select "Select One 2-4 Business Days 2 Day Next Business Day" at bounding box center [228, 96] width 112 height 12
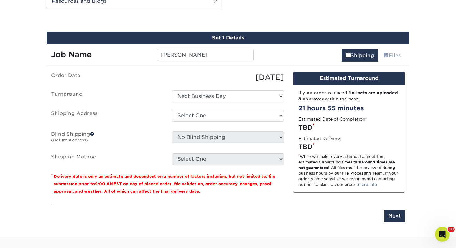
click at [24, 247] on div at bounding box center [24, 237] width 45 height 22
click at [208, 112] on select "Select One Adrian, MI Akron, OH" at bounding box center [228, 116] width 112 height 12
select select "145607"
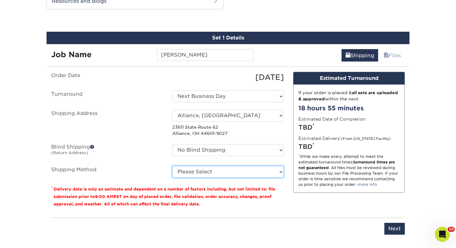
click at [192, 172] on select "Please Select Ground Shipping (+$7.84) 3 Day Shipping Service (+$15.33) 2 Day A…" at bounding box center [228, 172] width 112 height 12
select select "03"
click at [172, 166] on select "Please Select Ground Shipping (+$7.84) 3 Day Shipping Service (+$15.33) 2 Day A…" at bounding box center [228, 172] width 112 height 12
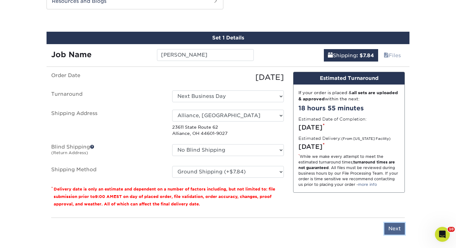
click at [394, 226] on input "Next" at bounding box center [395, 229] width 20 height 12
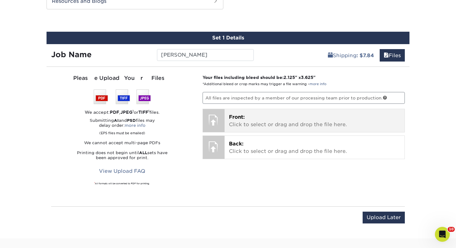
click at [303, 123] on p "Front: Click to select or drag and drop the file here." at bounding box center [315, 120] width 172 height 15
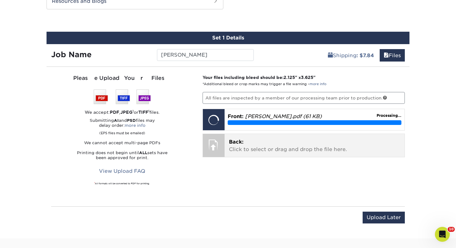
click at [282, 135] on div "Back: Click to select or drag and drop the file here. Choose file" at bounding box center [315, 145] width 180 height 23
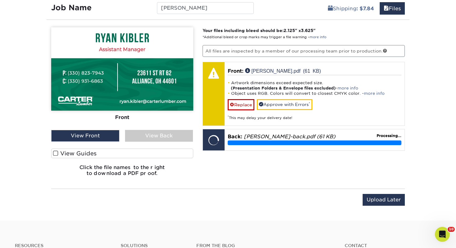
scroll to position [387, 0]
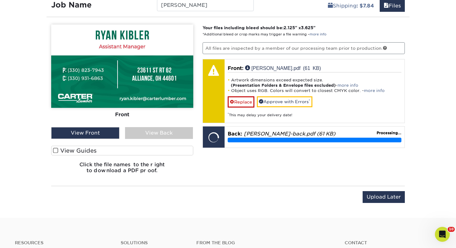
click at [93, 151] on label "View Guides" at bounding box center [122, 151] width 142 height 10
click at [0, 0] on input "View Guides" at bounding box center [0, 0] width 0 height 0
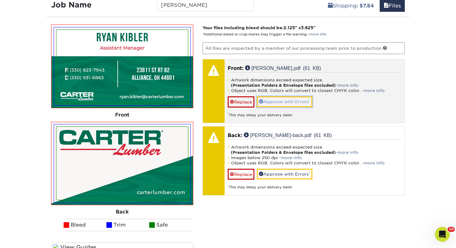
click at [280, 100] on link "Approve with Errors *" at bounding box center [285, 101] width 56 height 11
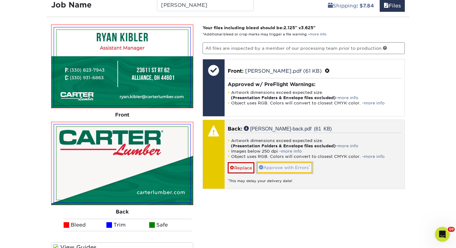
click at [269, 165] on link "Approve with Errors *" at bounding box center [285, 167] width 56 height 11
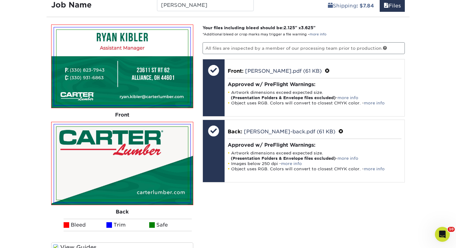
click at [390, 212] on div "Your files including bleed should be: 2.125 " x 3.625 " *Additional bleed or cr…" at bounding box center [304, 150] width 212 height 250
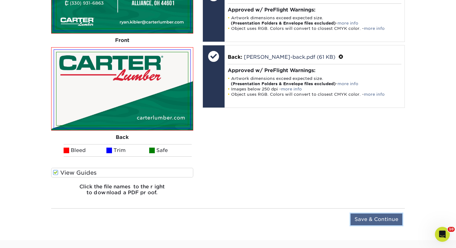
click at [382, 219] on input "Save & Continue" at bounding box center [377, 219] width 52 height 12
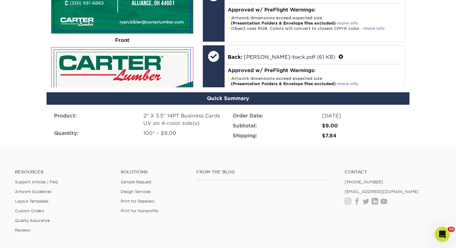
scroll to position [451, 0]
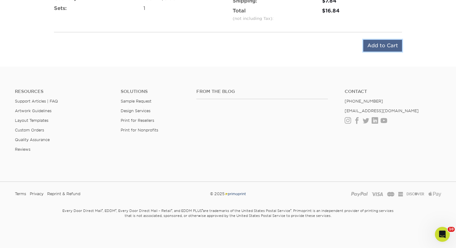
click at [390, 45] on input "Add to Cart" at bounding box center [382, 46] width 39 height 12
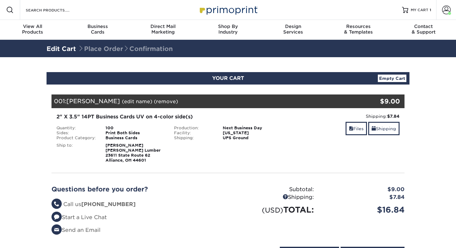
select select "145608"
click at [392, 128] on link "Shipping" at bounding box center [383, 128] width 31 height 13
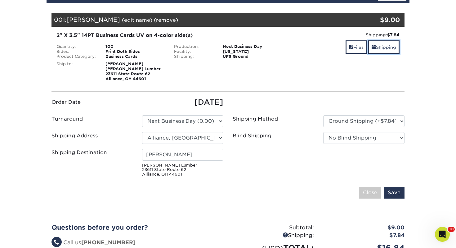
scroll to position [87, 0]
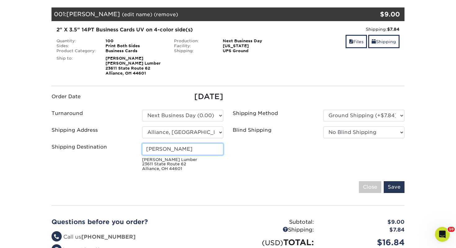
drag, startPoint x: 196, startPoint y: 147, endPoint x: 86, endPoint y: 156, distance: 110.3
click at [86, 156] on div "Shipping Destination [GEOGRAPHIC_DATA][PERSON_NAME] Lumber 23611 State [GEOGRAP…" at bounding box center [137, 158] width 181 height 30
drag, startPoint x: 199, startPoint y: 148, endPoint x: 103, endPoint y: 149, distance: 95.6
click at [103, 149] on div "Shipping Destination [GEOGRAPHIC_DATA][PERSON_NAME] Lumber 23611 State [GEOGRAP…" at bounding box center [137, 158] width 181 height 30
type input "[PERSON_NAME]"
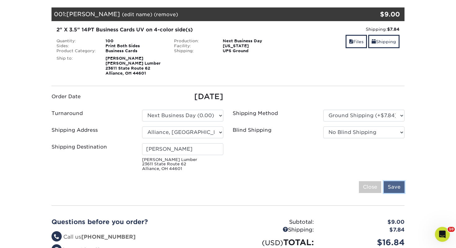
click at [395, 186] on input "Save" at bounding box center [394, 187] width 21 height 12
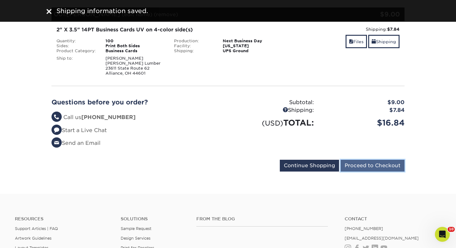
click at [368, 160] on input "Proceed to Checkout" at bounding box center [373, 166] width 64 height 12
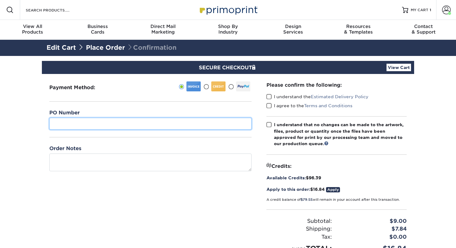
click at [111, 123] on input "text" at bounding box center [150, 124] width 202 height 12
type input "074"
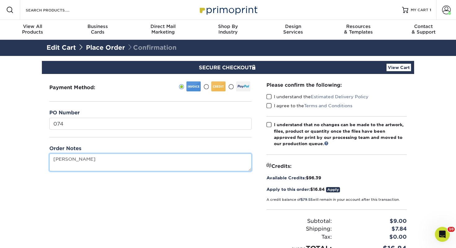
type textarea "[PERSON_NAME]"
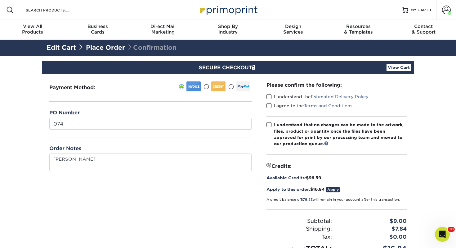
click at [269, 95] on span at bounding box center [269, 97] width 5 height 6
click at [0, 0] on input "I understand the Estimated Delivery Policy" at bounding box center [0, 0] width 0 height 0
click at [270, 103] on span at bounding box center [269, 106] width 5 height 6
click at [0, 0] on input "I agree to the Terms and Conditions" at bounding box center [0, 0] width 0 height 0
click at [270, 125] on span at bounding box center [269, 125] width 5 height 6
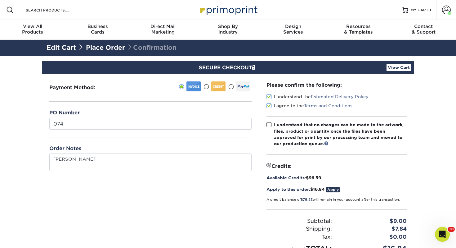
click at [0, 0] on input "I understand that no changes can be made to the artwork, files, product or quan…" at bounding box center [0, 0] width 0 height 0
click at [385, 164] on div "Credits:" at bounding box center [337, 165] width 140 height 7
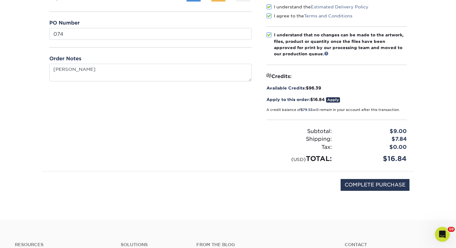
scroll to position [99, 0]
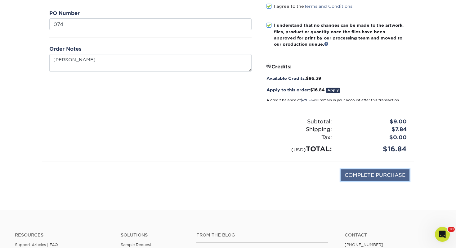
click at [381, 174] on input "COMPLETE PURCHASE" at bounding box center [375, 175] width 69 height 12
type input "PROCESSING, PLEASE WAIT..."
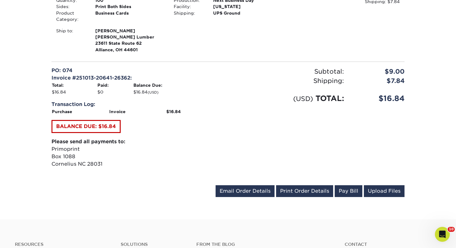
scroll to position [211, 0]
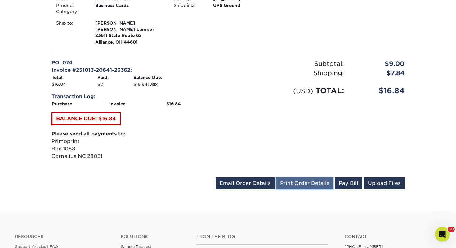
click at [311, 181] on link "Print Order Details" at bounding box center [304, 183] width 57 height 12
